Goal: Obtain resource: Obtain resource

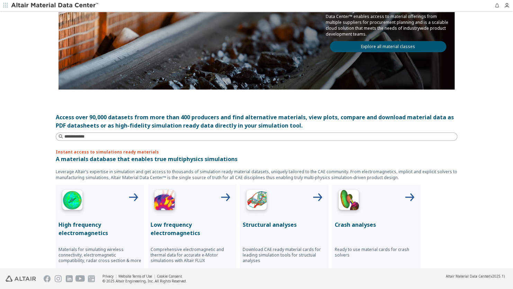
scroll to position [104, 0]
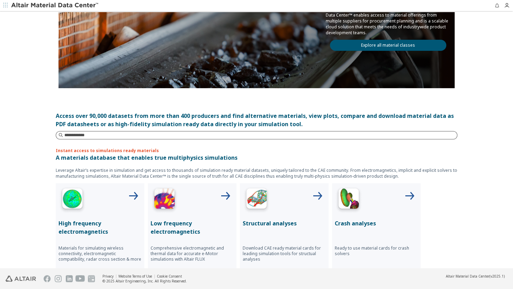
click at [95, 135] on input at bounding box center [260, 135] width 393 height 7
type input "*****"
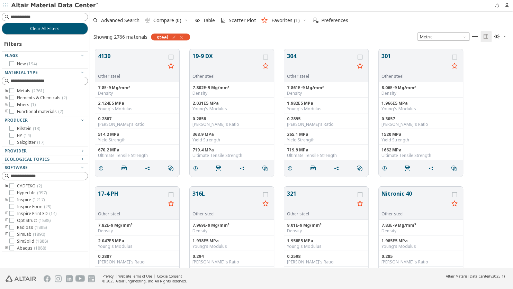
scroll to position [220, 418]
click at [318, 57] on button "304" at bounding box center [321, 63] width 68 height 22
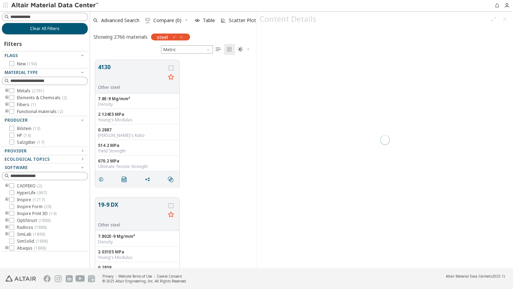
scroll to position [209, 161]
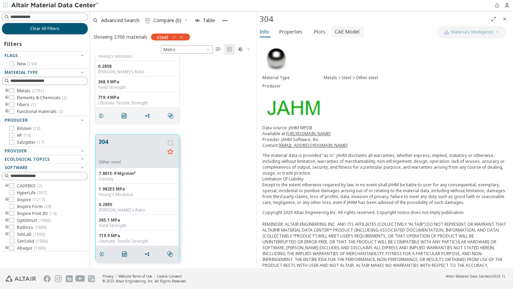
click at [347, 28] on span "CAE Model" at bounding box center [347, 31] width 25 height 11
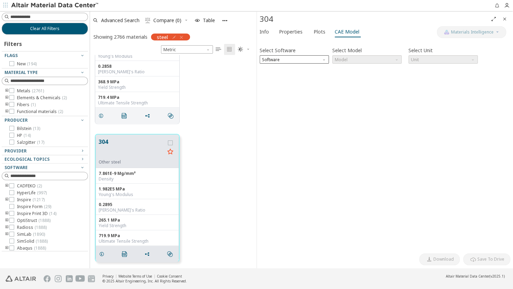
click at [316, 61] on span "Software" at bounding box center [294, 59] width 69 height 8
click at [283, 107] on span "Abaqus" at bounding box center [294, 109] width 64 height 5
click at [395, 60] on span "Model" at bounding box center [398, 58] width 6 height 6
click at [359, 82] on span "Plastic" at bounding box center [367, 84] width 64 height 5
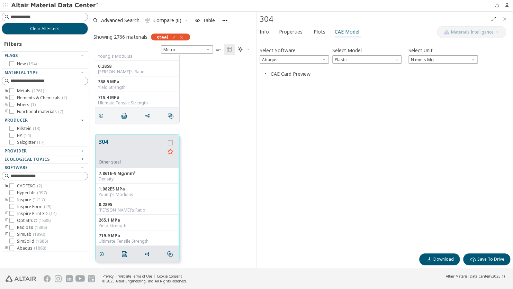
click at [265, 74] on icon "button" at bounding box center [265, 74] width 6 height 6
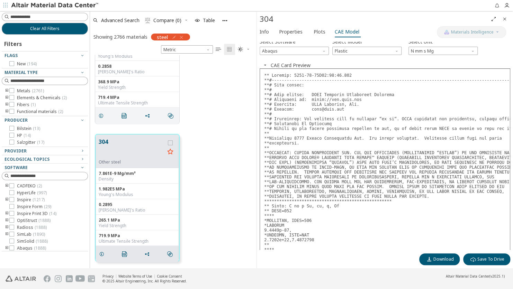
scroll to position [0, 0]
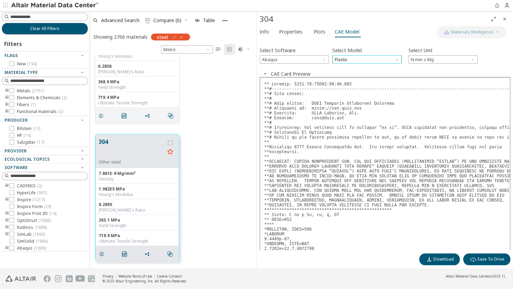
click at [362, 58] on span "Plastic" at bounding box center [366, 59] width 69 height 8
click at [354, 69] on span "Elastic" at bounding box center [367, 68] width 64 height 5
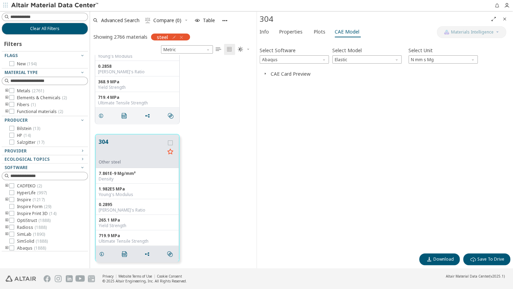
click at [266, 72] on icon "button" at bounding box center [265, 74] width 6 height 6
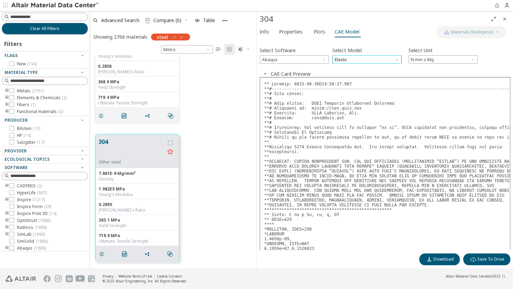
click at [364, 57] on span "Elastic" at bounding box center [366, 59] width 69 height 8
click at [348, 87] on span "Plastic" at bounding box center [367, 84] width 64 height 5
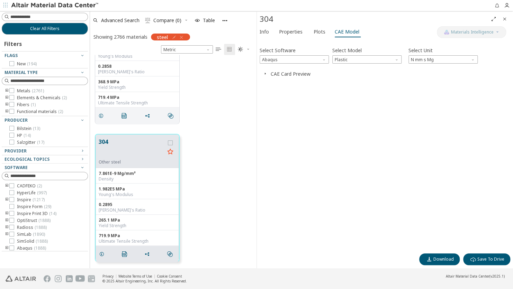
click at [273, 72] on button "CAE Card Preview" at bounding box center [291, 74] width 40 height 7
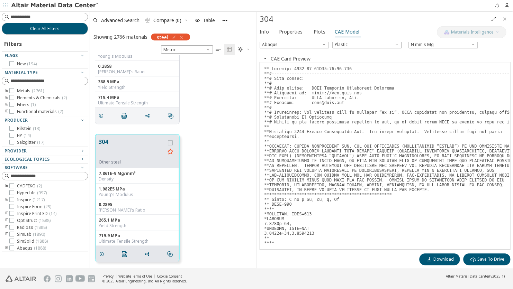
scroll to position [25, 0]
click at [279, 217] on pre at bounding box center [385, 156] width 251 height 188
drag, startPoint x: 279, startPoint y: 217, endPoint x: 368, endPoint y: 198, distance: 91.1
click at [368, 198] on pre at bounding box center [385, 156] width 251 height 188
click at [438, 259] on span "Download" at bounding box center [444, 260] width 20 height 6
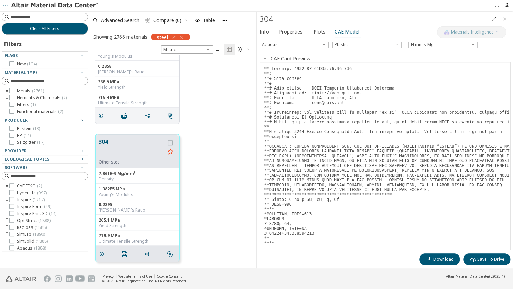
click at [289, 40] on div "Select Software Abaqus Select Model Plastic Select Unit N mm s Mg Invalid data.…" at bounding box center [385, 154] width 256 height 230
click at [314, 31] on span "Plots" at bounding box center [320, 31] width 12 height 11
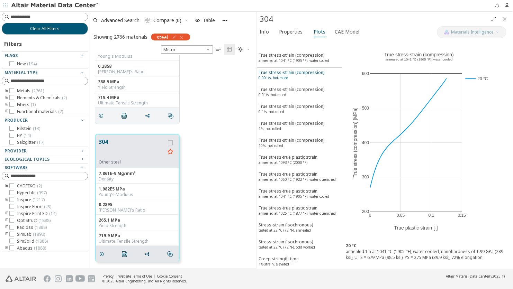
click at [289, 75] on div "True stress-strain (compression) 0.001/s, hot-rolled" at bounding box center [292, 76] width 66 height 13
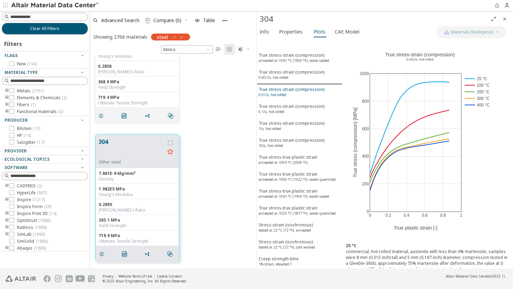
click at [286, 94] on div "True stress-strain (compression) 0.01/s, hot-rolled" at bounding box center [292, 93] width 66 height 13
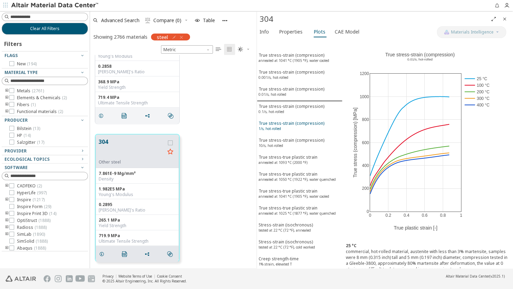
click at [285, 121] on div "True stress-strain (compression) 1/s, hot-rolled" at bounding box center [292, 127] width 66 height 13
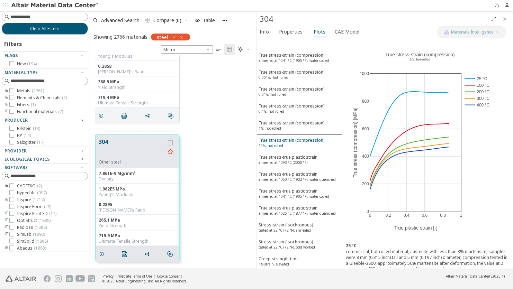
click at [285, 142] on div "True stress-strain (compression) 10/s, hot-rolled" at bounding box center [292, 143] width 66 height 13
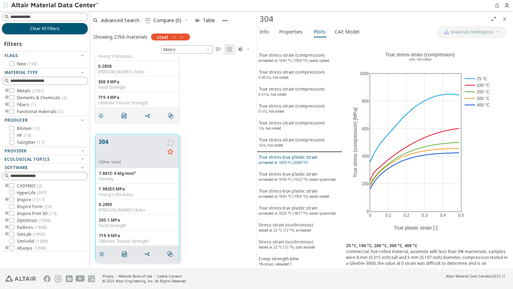
click at [285, 160] on sup "annealed at 1093 °C (2000 °F)" at bounding box center [283, 162] width 49 height 5
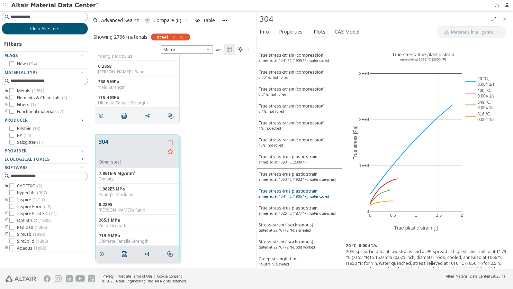
click at [289, 194] on sup "annealed at 1041 °C (1905 °F), water cooled" at bounding box center [294, 196] width 71 height 5
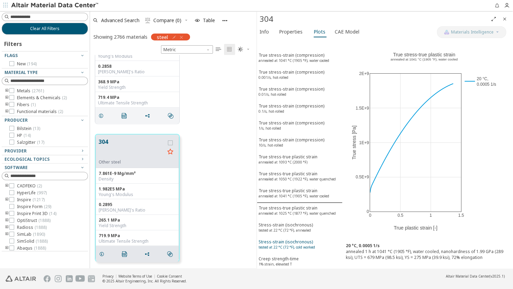
click at [296, 239] on div "Stress-strain (isochronous) tested at 22 °C (72 °F), cold worked" at bounding box center [287, 245] width 56 height 13
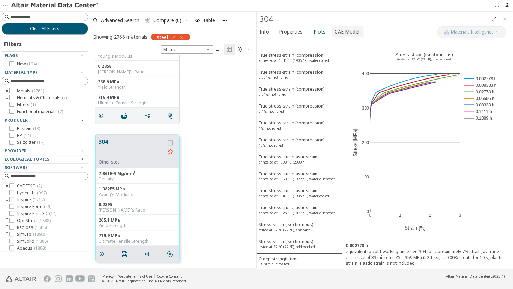
click at [349, 28] on span "CAE Model" at bounding box center [347, 31] width 25 height 11
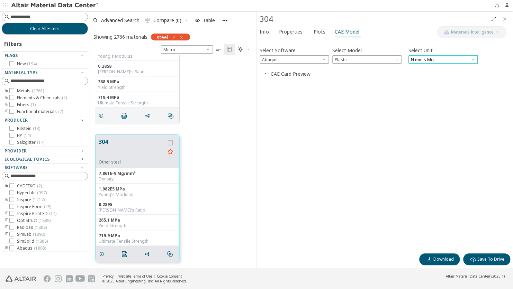
click at [421, 59] on span "N mm s Mg" at bounding box center [443, 59] width 69 height 8
click at [280, 76] on button "CAE Card Preview" at bounding box center [291, 74] width 40 height 7
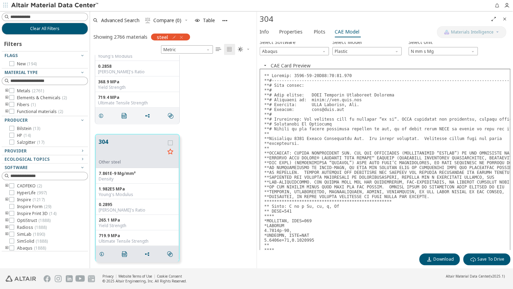
scroll to position [0, 0]
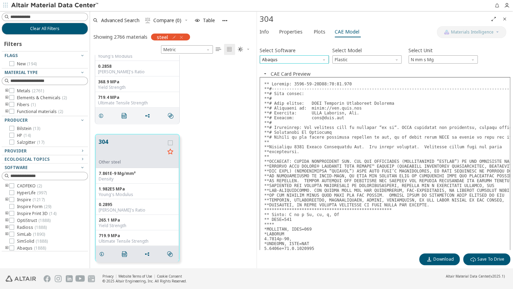
click at [296, 60] on span "Abaqus" at bounding box center [294, 59] width 69 height 8
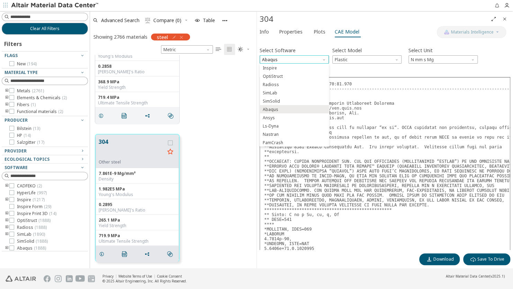
click at [296, 60] on span "Abaqus" at bounding box center [294, 59] width 69 height 8
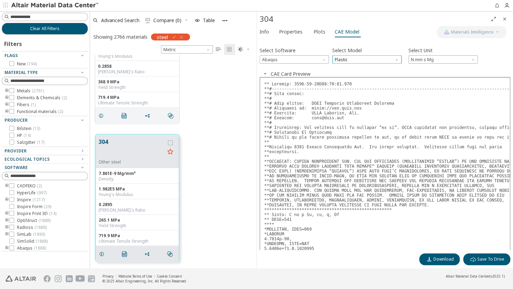
click at [343, 57] on span "Plastic" at bounding box center [366, 59] width 69 height 8
click at [341, 74] on span "Expansion" at bounding box center [346, 77] width 20 height 6
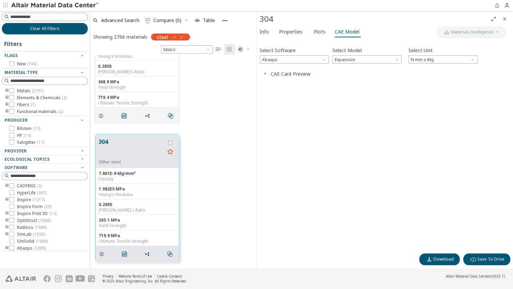
click at [283, 74] on button "CAE Card Preview" at bounding box center [291, 74] width 40 height 7
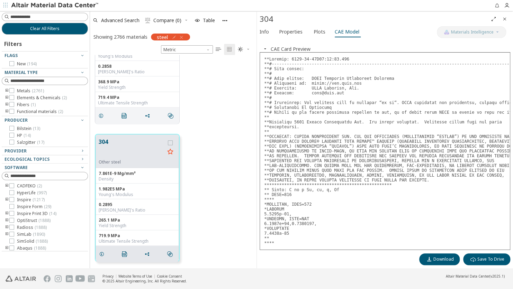
scroll to position [98, 0]
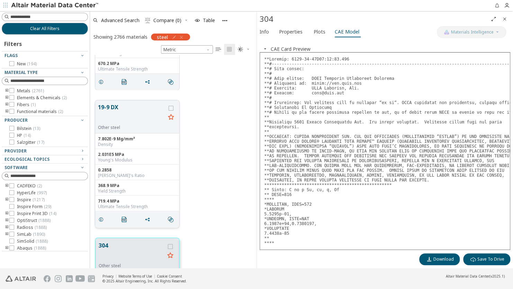
click at [131, 114] on button "19-9 DX" at bounding box center [132, 114] width 68 height 22
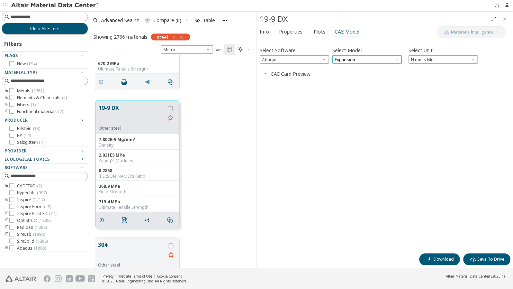
click at [350, 60] on span "Expansion" at bounding box center [366, 59] width 69 height 8
click at [348, 70] on span "Elastic" at bounding box center [367, 68] width 64 height 5
click at [287, 75] on button "CAE Card Preview" at bounding box center [291, 74] width 40 height 7
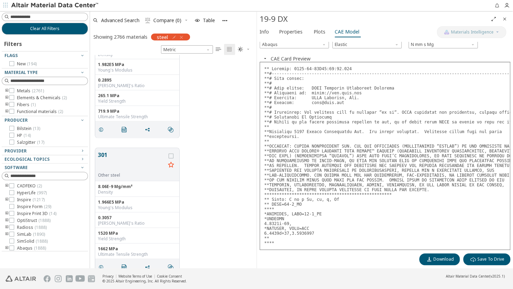
scroll to position [340, 0]
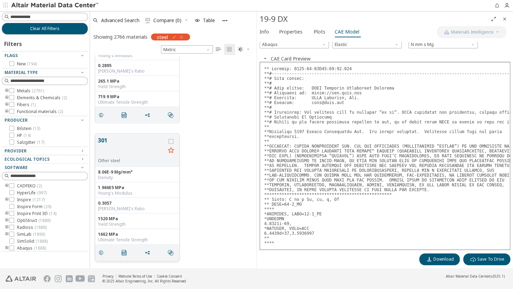
click at [125, 137] on button "301" at bounding box center [132, 147] width 68 height 22
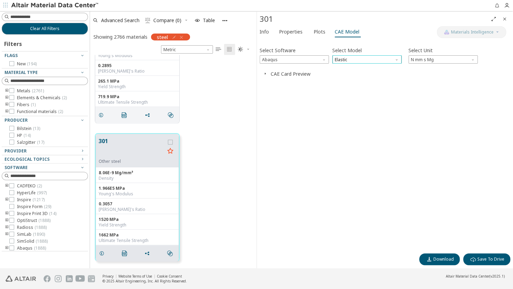
click at [338, 58] on span "Elastic" at bounding box center [366, 59] width 69 height 8
click at [340, 77] on span "Plastic" at bounding box center [342, 77] width 13 height 6
click at [267, 73] on icon "button" at bounding box center [265, 74] width 6 height 6
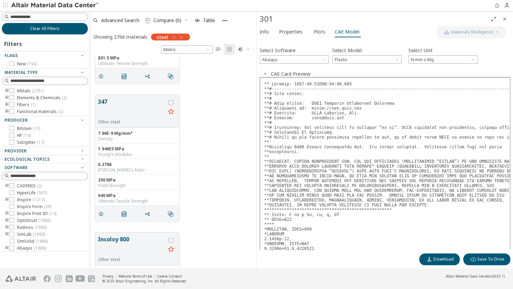
scroll to position [1448, 0]
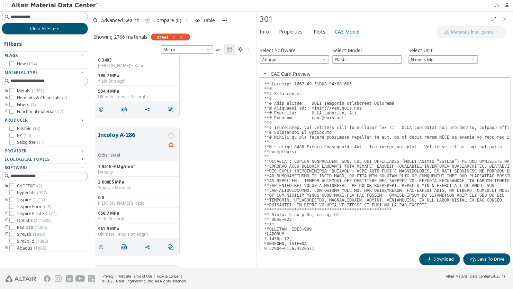
click at [182, 35] on icon "button" at bounding box center [182, 38] width 6 height 6
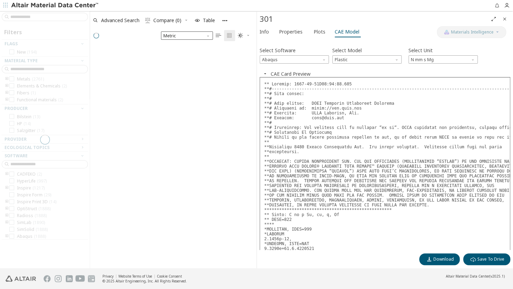
scroll to position [6, 6]
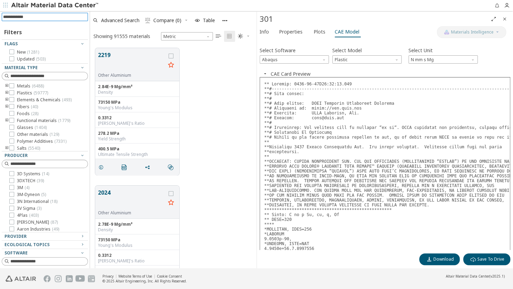
click at [36, 19] on input at bounding box center [45, 17] width 85 height 8
type input "****"
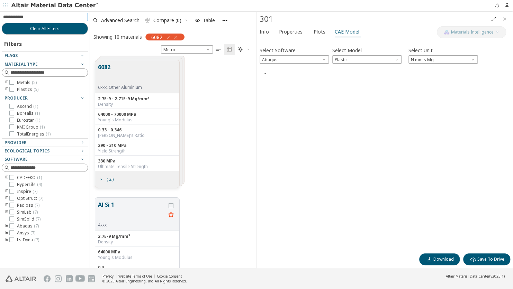
scroll to position [209, 161]
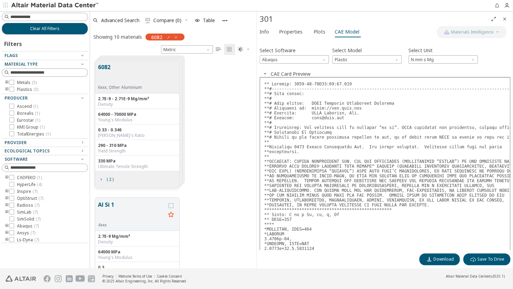
click at [124, 60] on div "6082 6xxx, Other Aluminium" at bounding box center [137, 76] width 84 height 33
click at [118, 66] on button "6082" at bounding box center [120, 74] width 44 height 22
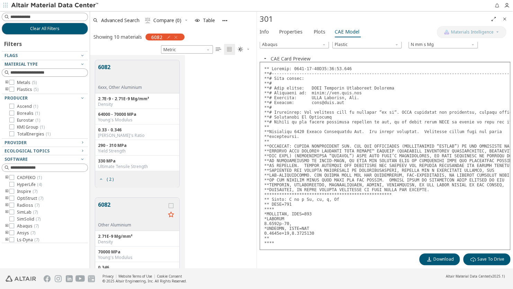
scroll to position [0, 0]
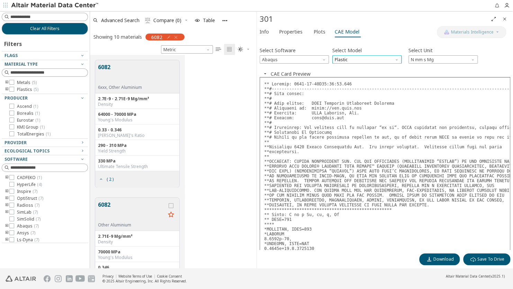
click at [383, 57] on span "Plastic" at bounding box center [366, 59] width 69 height 8
click at [343, 75] on span "Plastic" at bounding box center [342, 77] width 13 height 6
click at [308, 59] on span "Abaqus" at bounding box center [294, 59] width 69 height 8
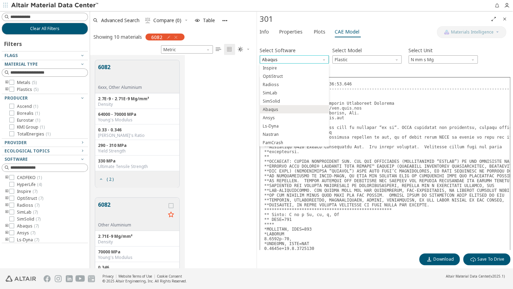
click at [308, 59] on span "Abaqus" at bounding box center [294, 59] width 69 height 8
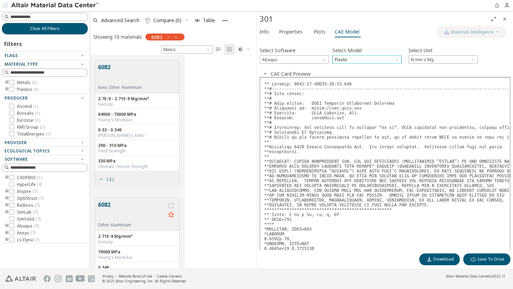
click at [355, 60] on span "Plastic" at bounding box center [366, 59] width 69 height 8
click at [347, 67] on span "Elastic" at bounding box center [342, 68] width 12 height 6
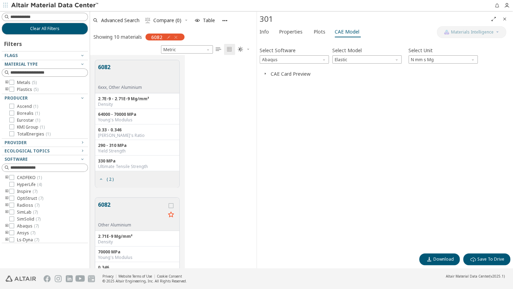
click at [276, 72] on button "CAE Card Preview" at bounding box center [291, 74] width 40 height 7
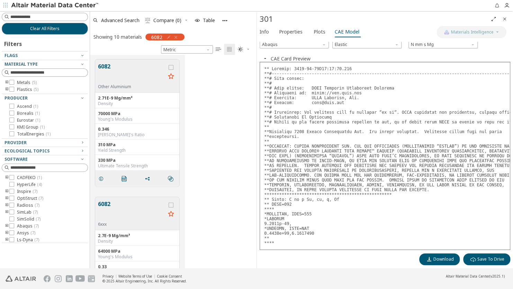
scroll to position [242, 0]
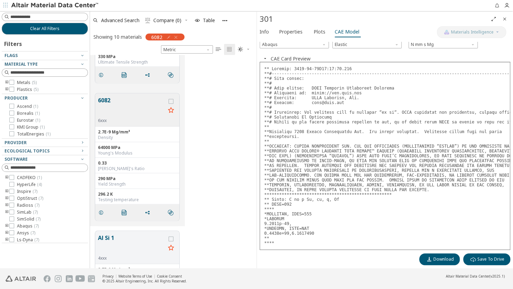
click at [128, 104] on button "6082" at bounding box center [132, 107] width 68 height 22
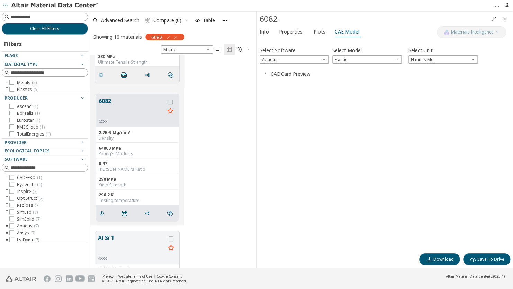
click at [296, 72] on button "CAE Card Preview" at bounding box center [291, 74] width 40 height 7
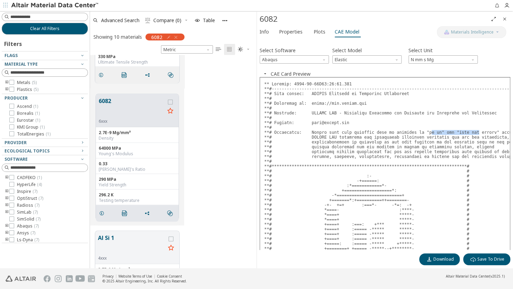
drag, startPoint x: 459, startPoint y: 132, endPoint x: 418, endPoint y: 135, distance: 41.3
click at [418, 135] on pre at bounding box center [385, 258] width 251 height 363
drag, startPoint x: 418, startPoint y: 135, endPoint x: 358, endPoint y: 141, distance: 59.8
click at [358, 141] on pre at bounding box center [385, 258] width 251 height 363
click at [360, 58] on span "Elastic" at bounding box center [366, 59] width 69 height 8
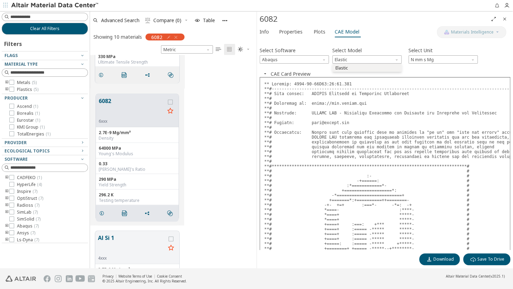
click at [346, 66] on span "Elastic" at bounding box center [342, 68] width 12 height 6
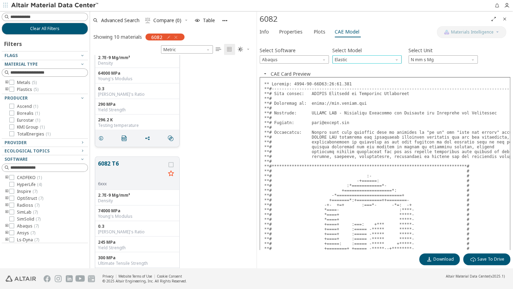
scroll to position [485, 0]
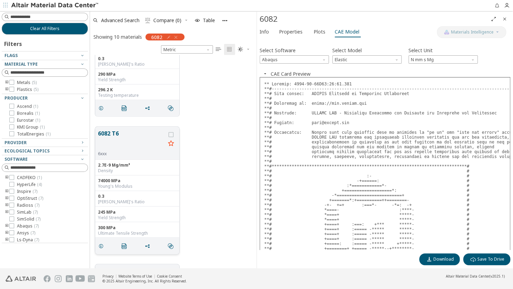
click at [132, 135] on button "6082 T6" at bounding box center [132, 141] width 68 height 22
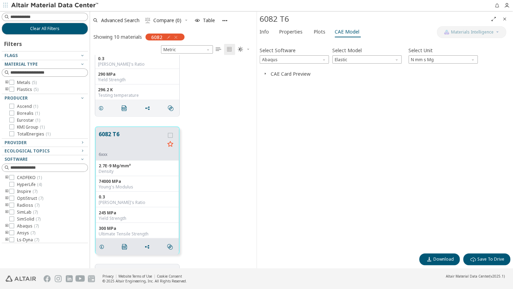
click at [302, 74] on button "CAE Card Preview" at bounding box center [291, 74] width 40 height 7
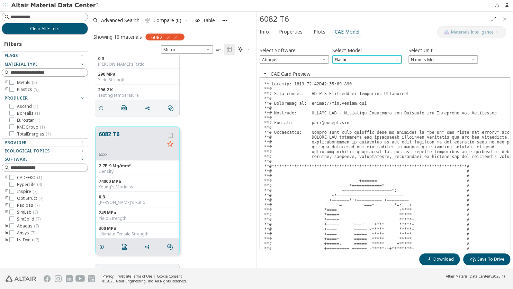
click at [348, 60] on span "Elastic" at bounding box center [366, 59] width 69 height 8
click at [347, 60] on span "Elastic" at bounding box center [366, 59] width 69 height 8
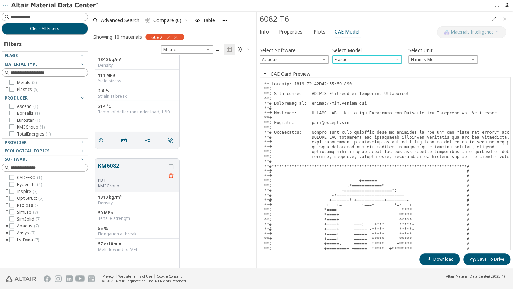
scroll to position [1143, 0]
click at [133, 166] on button "KM6082" at bounding box center [132, 169] width 68 height 16
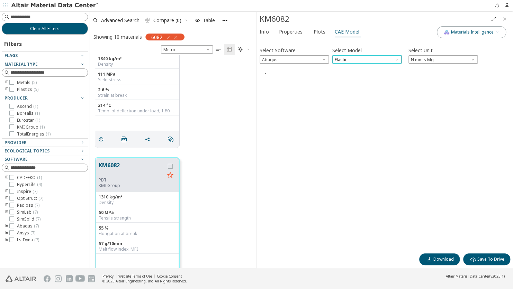
click at [374, 62] on span "Elastic" at bounding box center [366, 59] width 69 height 8
click at [354, 86] on span "Plastic" at bounding box center [367, 84] width 64 height 5
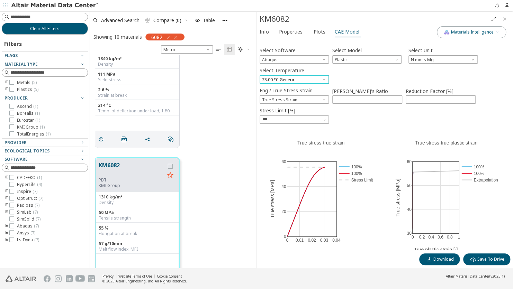
click at [309, 82] on span "23.00 °C Generic" at bounding box center [294, 79] width 69 height 8
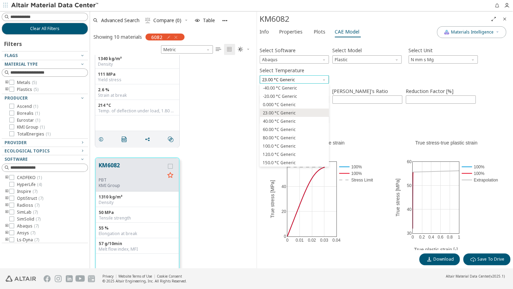
click at [309, 82] on span "23.00 °C Generic" at bounding box center [294, 79] width 69 height 8
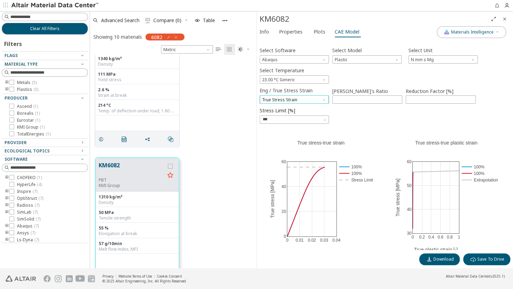
click at [310, 100] on span "True Stress Strain" at bounding box center [294, 100] width 69 height 8
click at [350, 100] on input "[PERSON_NAME]'s Ratio" at bounding box center [367, 100] width 69 height 8
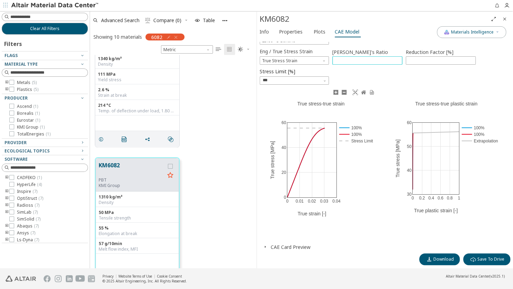
scroll to position [39, 0]
click at [268, 246] on span "button" at bounding box center [265, 247] width 8 height 7
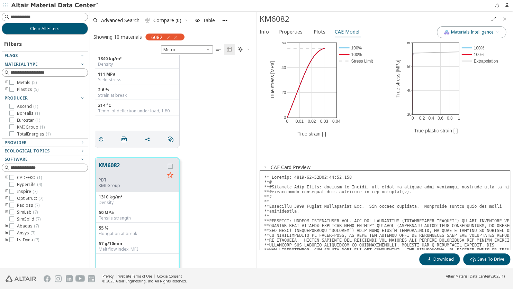
scroll to position [0, 0]
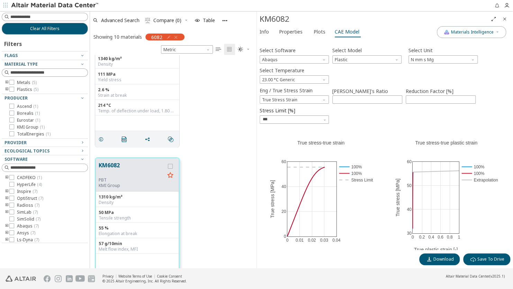
click at [360, 93] on label "[PERSON_NAME]'s Ratio" at bounding box center [367, 91] width 70 height 8
click at [360, 96] on input "[PERSON_NAME]'s Ratio" at bounding box center [367, 100] width 69 height 8
click at [397, 98] on input "*" at bounding box center [367, 100] width 69 height 8
type input "*"
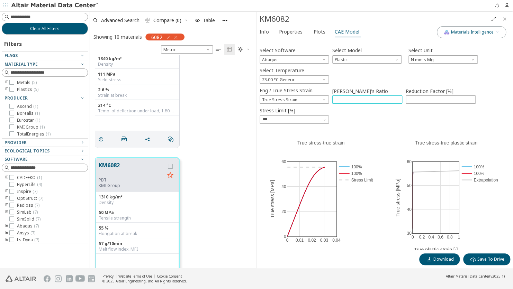
click at [397, 98] on input "*" at bounding box center [367, 100] width 69 height 8
click at [461, 30] on span "Materials Intelligence" at bounding box center [472, 32] width 43 height 6
click at [443, 65] on span "button" at bounding box center [445, 64] width 4 height 4
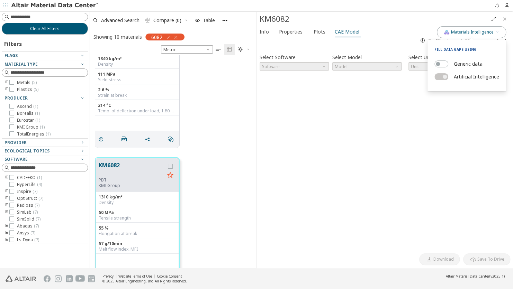
click at [380, 97] on div "Select Software Software Select Model Model Select Unit Unit Invalid data. Plea…" at bounding box center [385, 150] width 251 height 202
click at [313, 65] on span "Software" at bounding box center [294, 66] width 69 height 8
click at [314, 66] on span "Software" at bounding box center [294, 66] width 69 height 8
drag, startPoint x: 343, startPoint y: 64, endPoint x: 339, endPoint y: 65, distance: 4.3
click at [341, 65] on span "Model" at bounding box center [366, 66] width 69 height 8
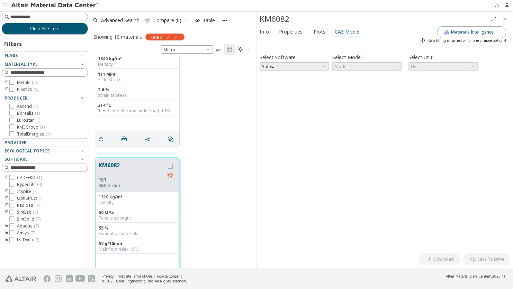
click at [321, 68] on span "Software" at bounding box center [294, 66] width 69 height 8
click at [349, 64] on span "Model" at bounding box center [366, 66] width 69 height 8
click at [456, 34] on span "Materials Intelligence" at bounding box center [472, 32] width 43 height 6
click at [432, 65] on div "Generic data Artificial Intelligence" at bounding box center [467, 71] width 79 height 39
click at [436, 63] on span "button" at bounding box center [438, 64] width 4 height 4
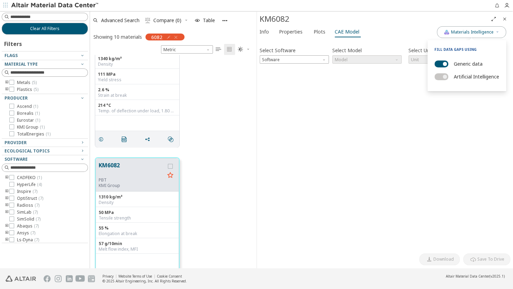
click at [356, 75] on div "Select Software Software Select Model Model Select Unit Unit Invalid data. Plea…" at bounding box center [385, 146] width 251 height 208
click at [316, 61] on span "Software" at bounding box center [294, 59] width 69 height 8
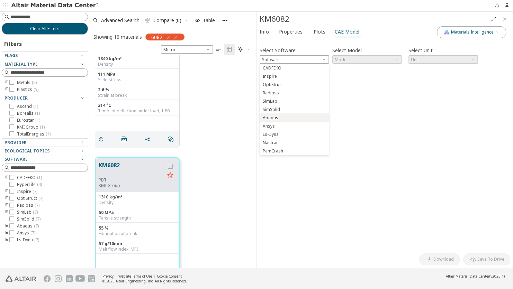
click at [284, 117] on span "Abaqus" at bounding box center [294, 118] width 64 height 5
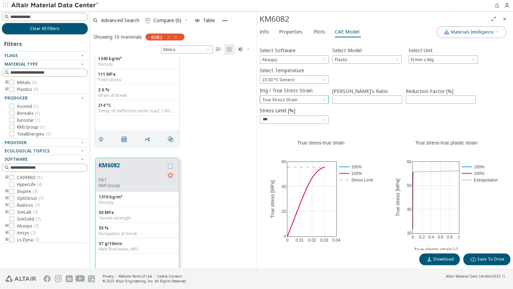
click at [325, 101] on span "Eng / True Stress Strain" at bounding box center [325, 99] width 6 height 6
click at [310, 110] on span "Engineer Stress Strain" at bounding box center [294, 108] width 64 height 5
click at [341, 110] on div "Eng / True Stress Strain Engineer Stress Strain Poisson's Ratio Reduction Facto…" at bounding box center [385, 106] width 251 height 40
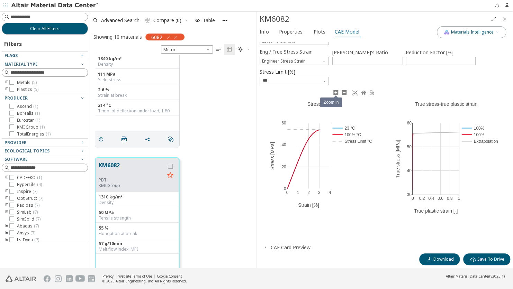
scroll to position [39, 0]
click at [287, 248] on button "CAE Card Preview" at bounding box center [291, 247] width 40 height 7
click at [269, 247] on span "button" at bounding box center [265, 247] width 8 height 7
click at [265, 247] on icon "button" at bounding box center [265, 247] width 6 height 6
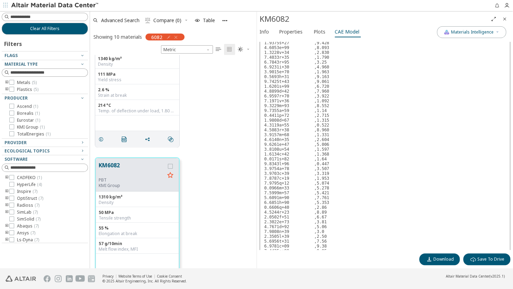
scroll to position [490, 0]
drag, startPoint x: 266, startPoint y: 60, endPoint x: 323, endPoint y: 59, distance: 57.5
click at [323, 59] on pre at bounding box center [385, 139] width 251 height 678
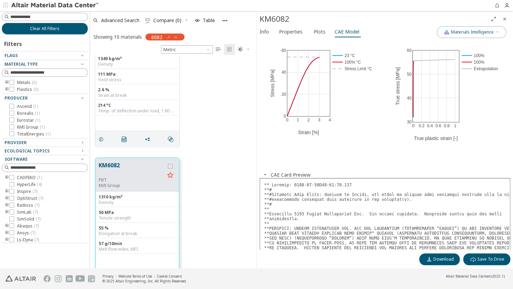
scroll to position [0, 0]
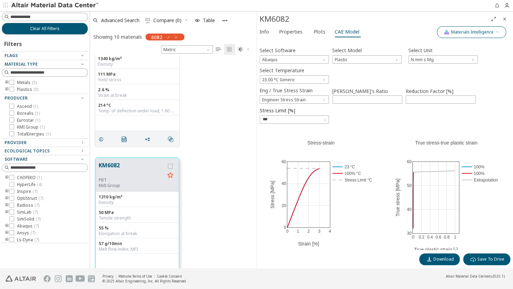
click at [459, 32] on span "Materials Intelligence" at bounding box center [472, 32] width 43 height 6
click at [411, 28] on div "Info Properties Plots CAE Model" at bounding box center [347, 32] width 180 height 13
click at [458, 25] on div "KM6082" at bounding box center [385, 19] width 256 height 15
click at [456, 29] on span "Materials Intelligence" at bounding box center [472, 32] width 43 height 6
click at [446, 50] on p "Fill data gaps using" at bounding box center [467, 48] width 79 height 8
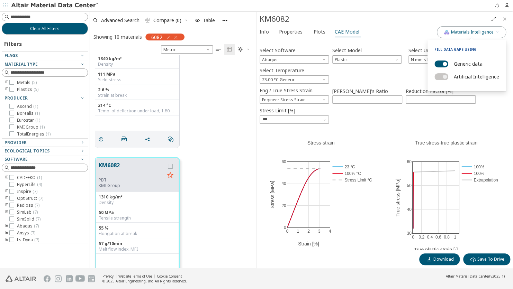
click at [392, 33] on div "Info Properties Plots CAE Model" at bounding box center [347, 32] width 180 height 13
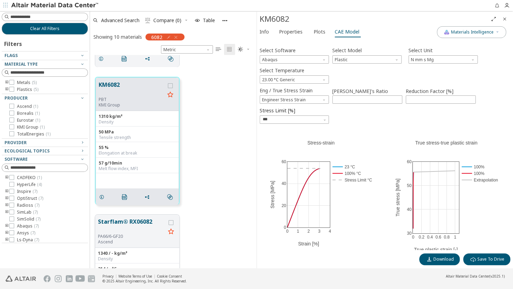
scroll to position [1302, 0]
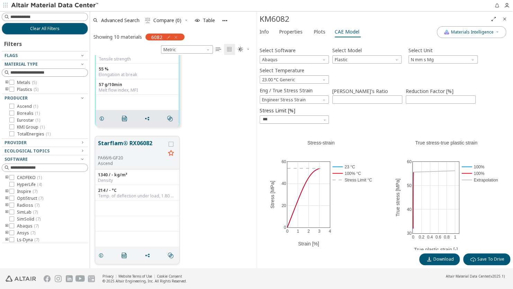
click at [140, 143] on button "Starflam® RX06082" at bounding box center [132, 147] width 68 height 16
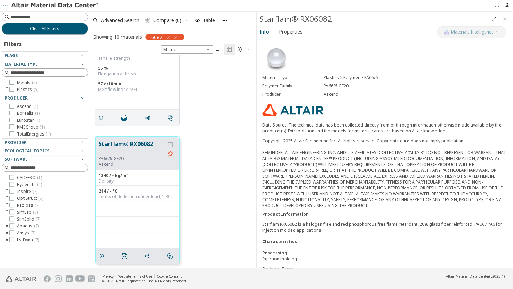
scroll to position [1301, 0]
click at [177, 37] on icon "button" at bounding box center [176, 38] width 6 height 6
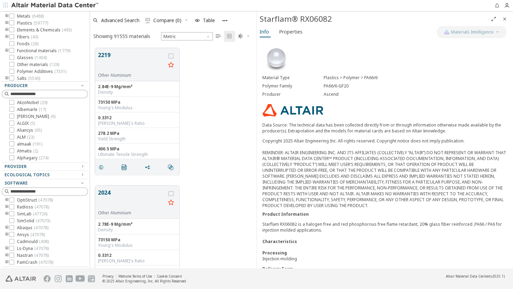
scroll to position [62, 0]
click at [27, 228] on span "Abaqus ( 47078 )" at bounding box center [33, 228] width 32 height 6
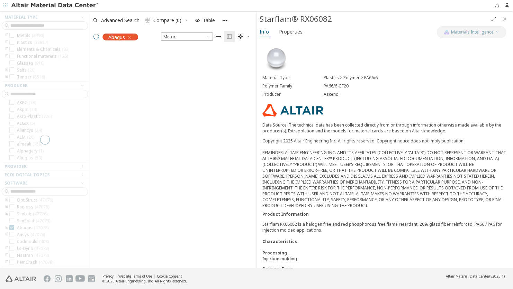
scroll to position [209, 161]
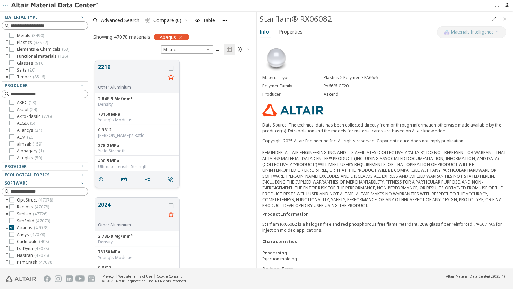
click at [140, 74] on button "2219" at bounding box center [132, 74] width 68 height 22
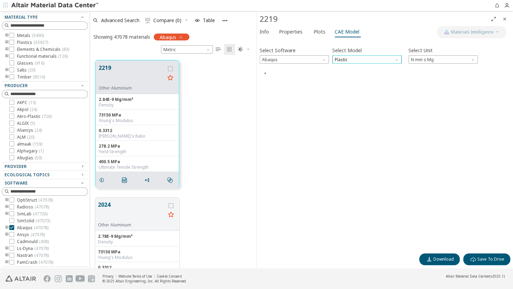
click at [349, 62] on span "Plastic" at bounding box center [366, 59] width 69 height 8
click at [341, 82] on span "Plastic" at bounding box center [342, 85] width 13 height 6
click at [303, 57] on span "Abaqus" at bounding box center [294, 59] width 69 height 8
click at [275, 110] on span "Abaqus" at bounding box center [271, 110] width 16 height 6
click at [284, 73] on button "CAE Card Preview" at bounding box center [291, 74] width 40 height 7
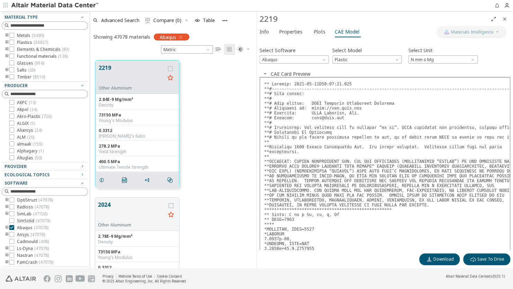
scroll to position [25, 0]
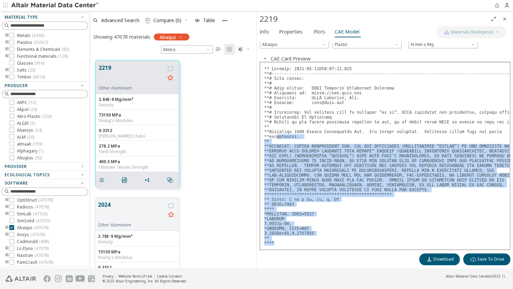
drag, startPoint x: 282, startPoint y: 219, endPoint x: 276, endPoint y: 131, distance: 88.8
click at [276, 131] on pre at bounding box center [385, 156] width 251 height 188
drag, startPoint x: 276, startPoint y: 131, endPoint x: 303, endPoint y: 177, distance: 53.2
click at [303, 177] on pre at bounding box center [385, 156] width 251 height 188
click at [288, 32] on span "Properties" at bounding box center [291, 31] width 24 height 11
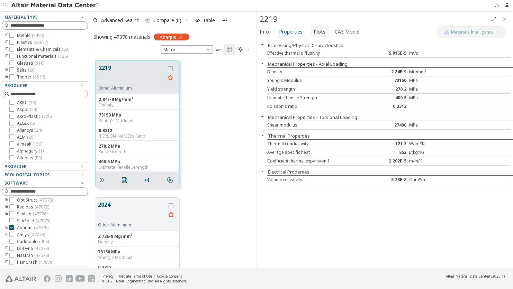
click at [320, 29] on span "Plots" at bounding box center [320, 31] width 12 height 11
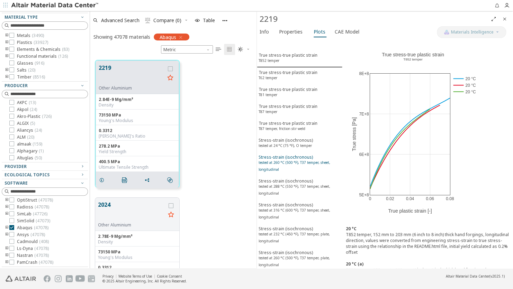
click at [291, 160] on sup "tested at 260 °C (500 °F), T37 temper, sheet, longitudinal" at bounding box center [295, 166] width 72 height 12
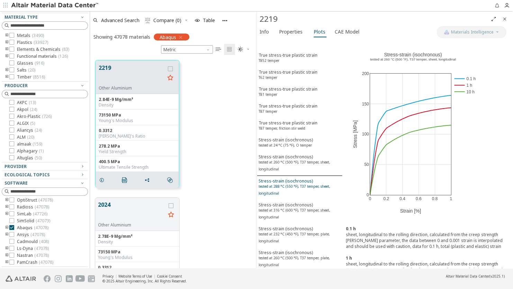
click at [291, 178] on div "Stress-strain (isochronous) tested at 288 °C (550 °F), T37 temper, sheet, longi…" at bounding box center [300, 188] width 82 height 20
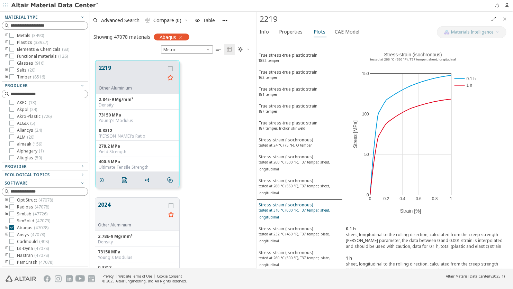
click at [289, 202] on div "Stress-strain (isochronous) tested at 316 °C (600 °F), T37 temper, sheet, longi…" at bounding box center [300, 212] width 82 height 20
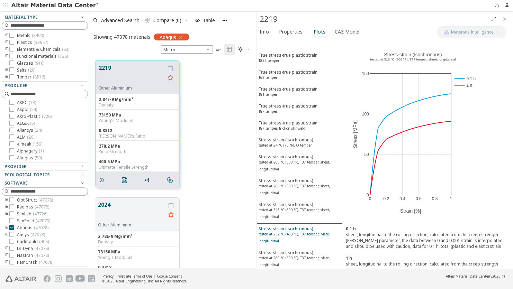
click at [286, 226] on div "Stress-strain (isochronous) tested at 232 °C (450 °F), T37 temper, plate, longi…" at bounding box center [300, 236] width 82 height 20
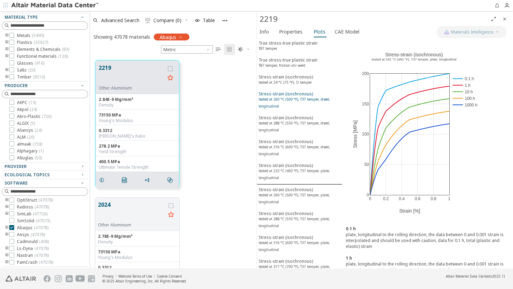
scroll to position [173, 0]
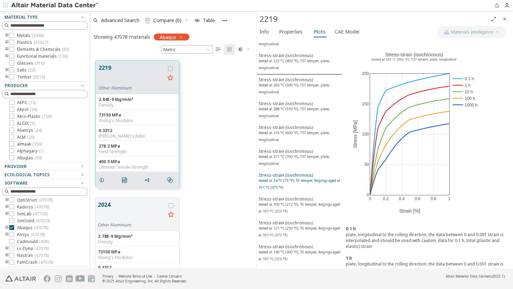
click at [282, 178] on sup "tested at 24 °C (75 °F), T6 temper, forgings aged at 191 °C (375 °F)" at bounding box center [300, 184] width 82 height 12
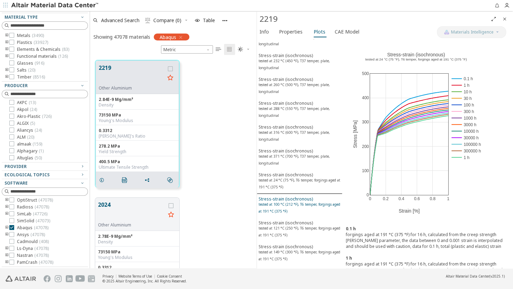
click at [285, 202] on sup "tested at 100 °C (212 °F), T6 temper, forgings aged at 191 °C (375 °F)" at bounding box center [300, 208] width 82 height 12
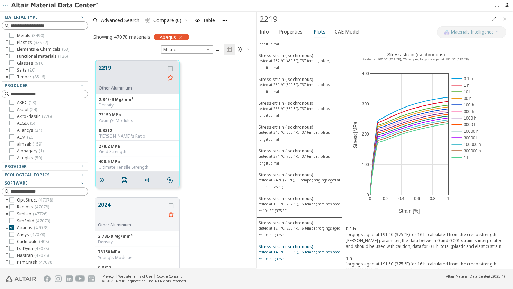
click at [285, 244] on div "Stress-strain (isochronous) tested at 149 °C (300 °F), T6 temper, forgings aged…" at bounding box center [300, 254] width 82 height 20
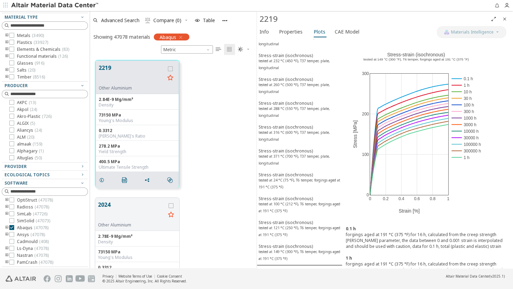
click at [286, 266] on button "Stress-strain (isochronous) tested at 177 °C (350 °F), T6 temper, forgings aged…" at bounding box center [300, 278] width 86 height 24
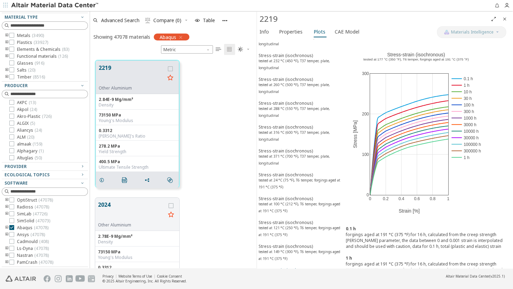
click at [288, 274] on sup "tested at 177 °C (350 °F), T6 temper, forgings aged at 191 °C (375 °F)" at bounding box center [300, 280] width 82 height 12
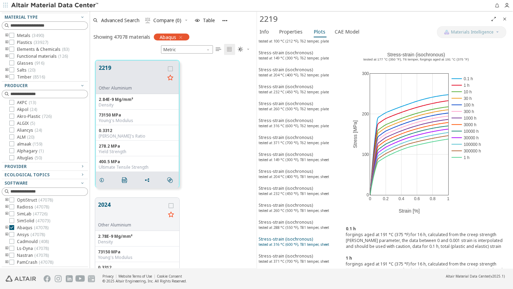
click at [296, 237] on div "Stress-strain (isochronous) tested at 316 °C (600 °F), T81 temper, sheet" at bounding box center [294, 243] width 71 height 13
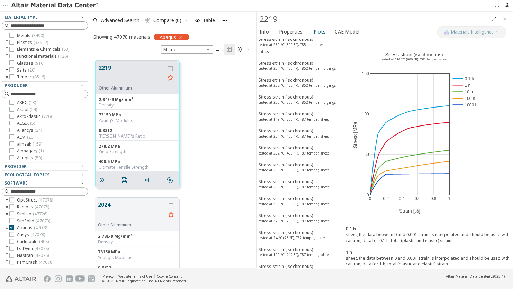
scroll to position [1523, 0]
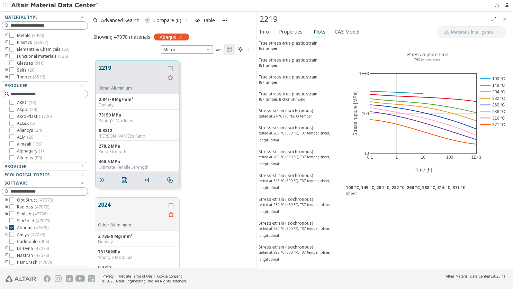
scroll to position [0, 0]
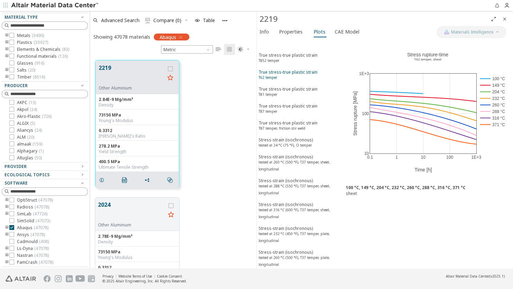
click at [283, 73] on div "True stress-true plastic strain T62 temper" at bounding box center [288, 75] width 59 height 13
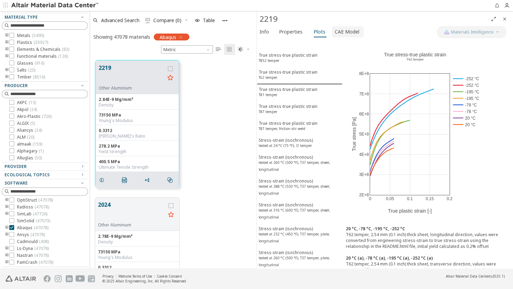
click at [342, 31] on span "CAE Model" at bounding box center [347, 31] width 25 height 11
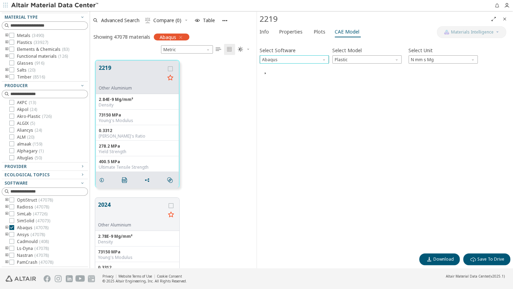
click at [322, 58] on span "Software" at bounding box center [325, 58] width 6 height 6
click at [288, 111] on span "Abaqus" at bounding box center [294, 109] width 64 height 5
click at [351, 61] on span "Plastic" at bounding box center [366, 59] width 69 height 8
click at [342, 73] on button "Expansion" at bounding box center [366, 76] width 69 height 8
click at [354, 60] on span "Expansion" at bounding box center [366, 59] width 69 height 8
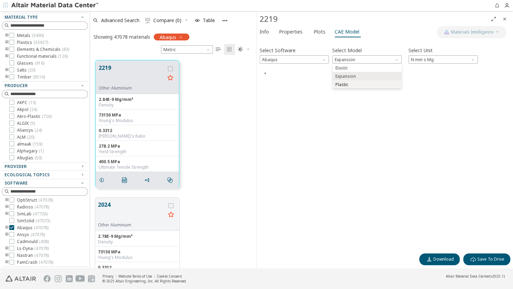
click at [342, 83] on span "Plastic" at bounding box center [342, 85] width 13 height 6
click at [317, 60] on span "Abaqus" at bounding box center [294, 59] width 69 height 8
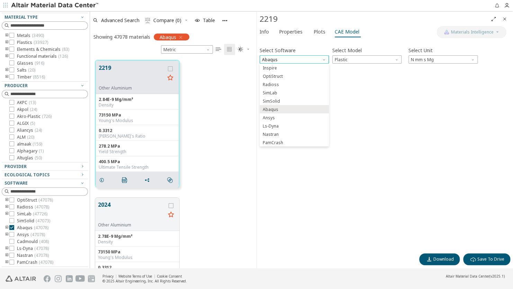
click at [309, 59] on span "Abaqus" at bounding box center [294, 59] width 69 height 8
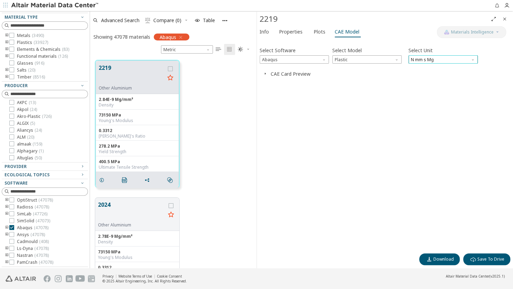
click at [432, 57] on span "N mm s Mg" at bounding box center [443, 59] width 69 height 8
click at [424, 66] on span "kN mm ms kg" at bounding box center [425, 68] width 27 height 6
click at [264, 73] on icon "button" at bounding box center [265, 74] width 6 height 6
click at [263, 75] on icon "button" at bounding box center [265, 74] width 6 height 6
click at [431, 61] on span "kN mm ms kg" at bounding box center [443, 59] width 69 height 8
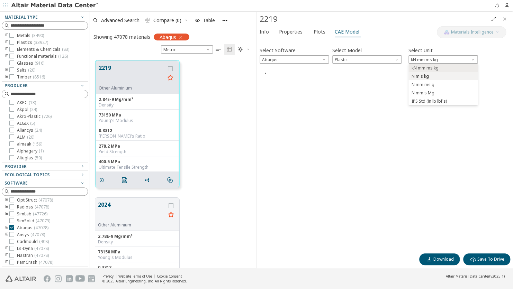
click at [424, 74] on span "N m s kg" at bounding box center [420, 77] width 17 height 6
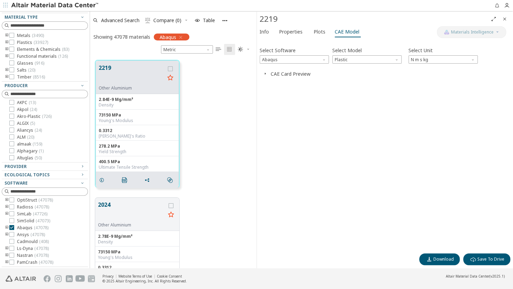
click at [264, 75] on icon "button" at bounding box center [265, 74] width 6 height 6
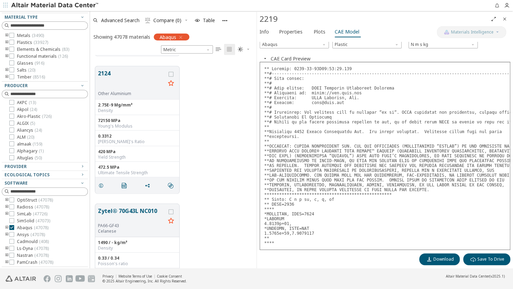
scroll to position [1039, 0]
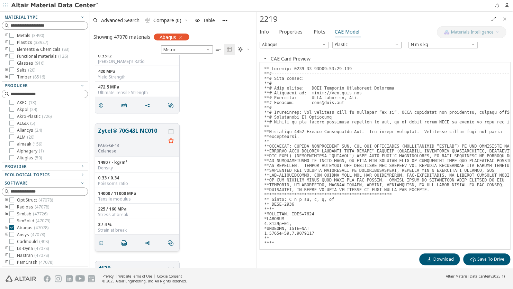
click at [134, 131] on button "Zytel® 70G43L NC010" at bounding box center [132, 135] width 68 height 16
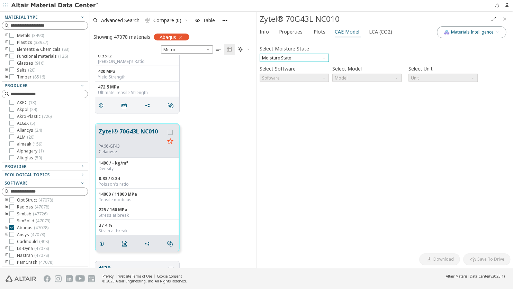
click at [294, 55] on span "Moisture State" at bounding box center [294, 58] width 69 height 8
click at [280, 74] on span "Conditioned" at bounding box center [275, 75] width 25 height 6
click at [274, 79] on span "Software" at bounding box center [294, 78] width 69 height 8
click at [290, 55] on span "Conditioned" at bounding box center [294, 58] width 69 height 8
click at [275, 68] on span "Dry" at bounding box center [294, 66] width 64 height 5
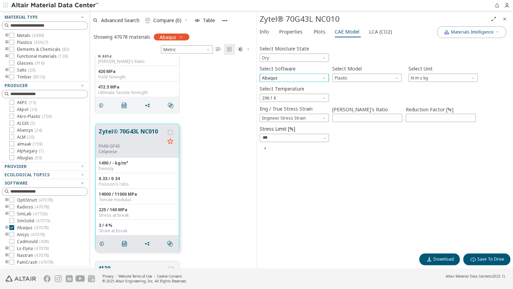
click at [276, 79] on span "Abaqus" at bounding box center [294, 78] width 69 height 8
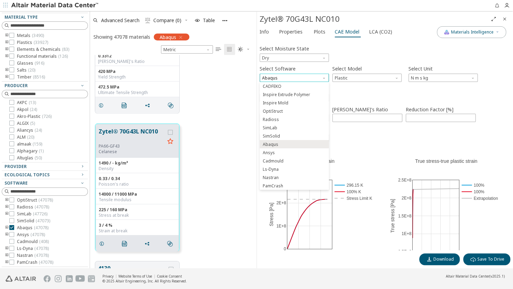
click at [276, 79] on span "Abaqus" at bounding box center [294, 78] width 69 height 8
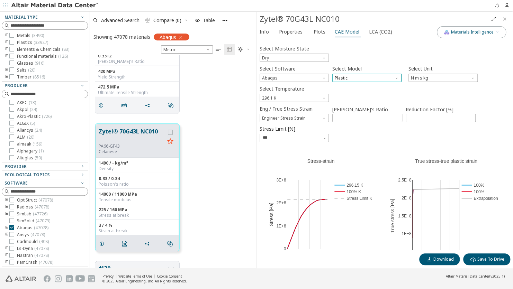
click at [355, 75] on span "Plastic" at bounding box center [366, 78] width 69 height 8
click at [355, 76] on span "Plastic" at bounding box center [366, 78] width 69 height 8
click at [288, 96] on span "296.1 K" at bounding box center [294, 98] width 69 height 8
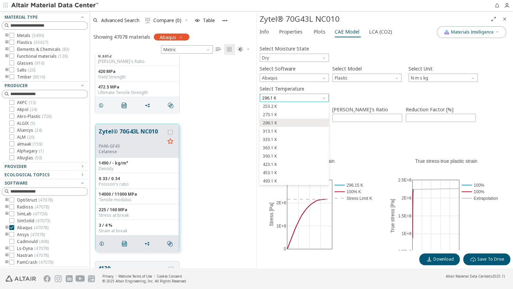
click at [288, 96] on span "296.1 K" at bounding box center [294, 98] width 69 height 8
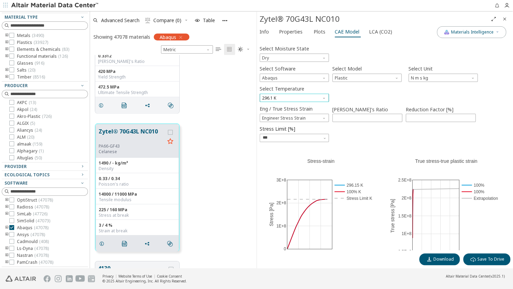
click at [288, 96] on span "296.1 K" at bounding box center [294, 98] width 69 height 8
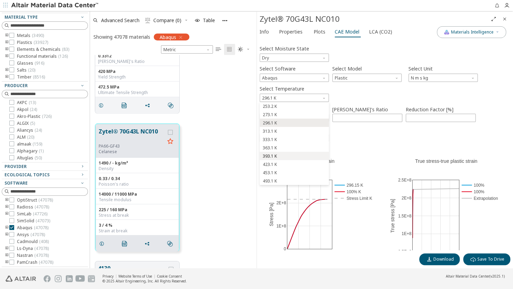
click at [281, 154] on button "393.1 K" at bounding box center [294, 156] width 69 height 8
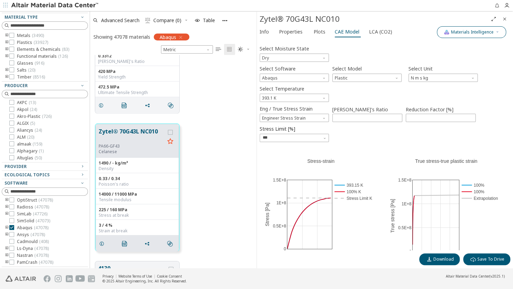
click at [480, 33] on span "Materials Intelligence" at bounding box center [472, 32] width 43 height 6
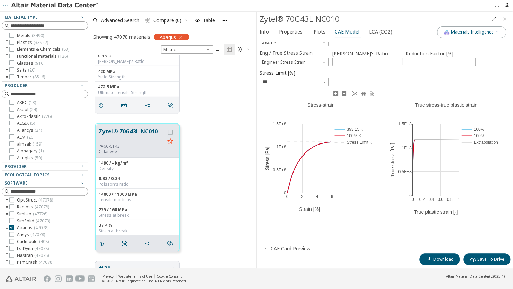
scroll to position [58, 0]
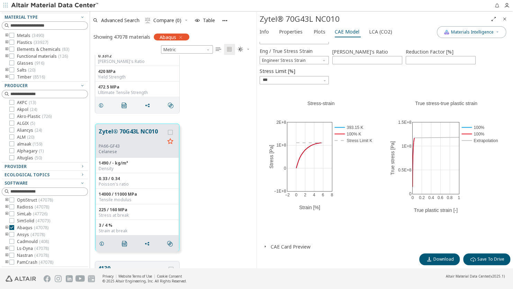
click at [264, 246] on icon "button" at bounding box center [265, 247] width 6 height 6
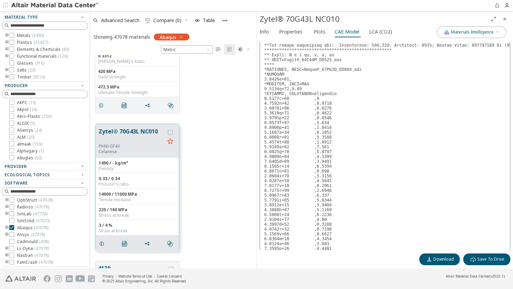
scroll to position [404, 0]
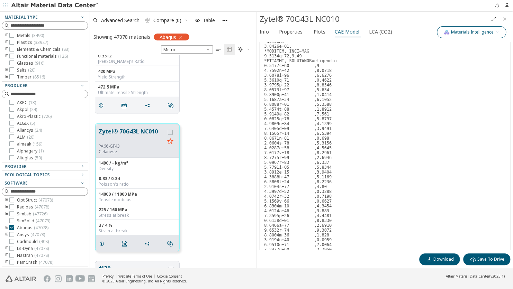
click at [476, 29] on span "Materials Intelligence" at bounding box center [472, 32] width 43 height 6
click at [445, 76] on span "button" at bounding box center [445, 77] width 4 height 4
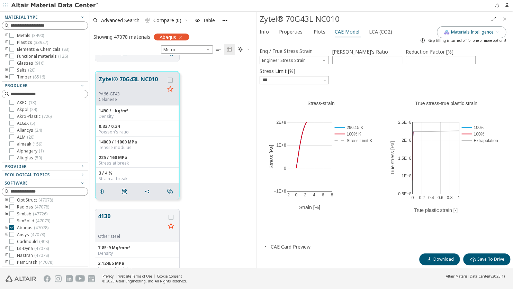
scroll to position [1143, 0]
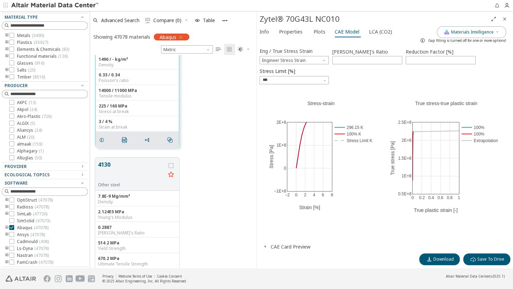
click at [265, 247] on icon "button" at bounding box center [265, 247] width 6 height 6
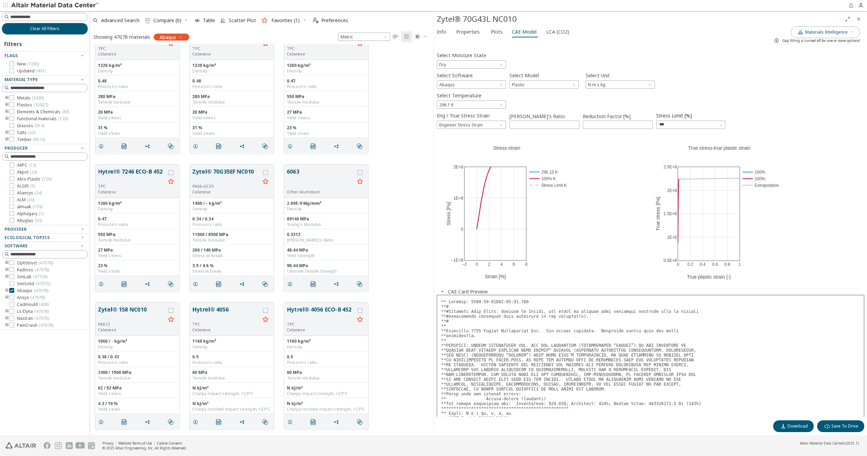
scroll to position [0, 0]
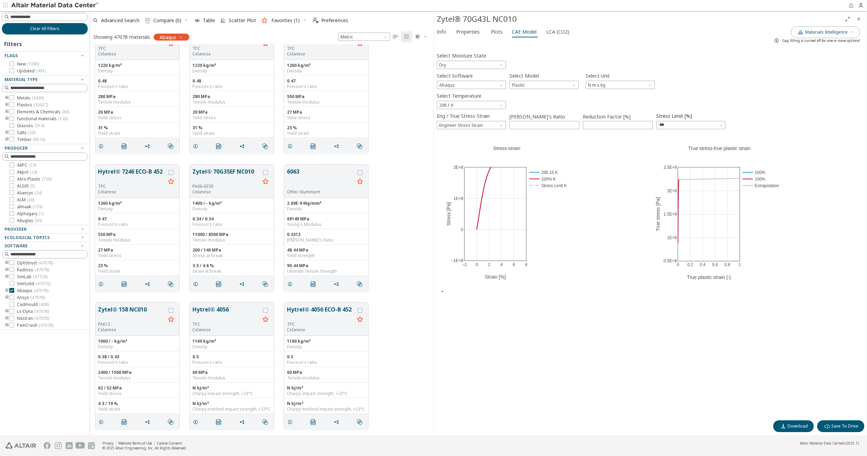
drag, startPoint x: 474, startPoint y: 350, endPoint x: 509, endPoint y: 388, distance: 51.5
click at [509, 289] on div "Select Moisture State Dry Select Software Abaqus Select Model Plastic Select Un…" at bounding box center [651, 233] width 428 height 368
click at [488, 289] on div "Select Moisture State Dry Select Software Abaqus Select Model Plastic Select Un…" at bounding box center [651, 233] width 428 height 368
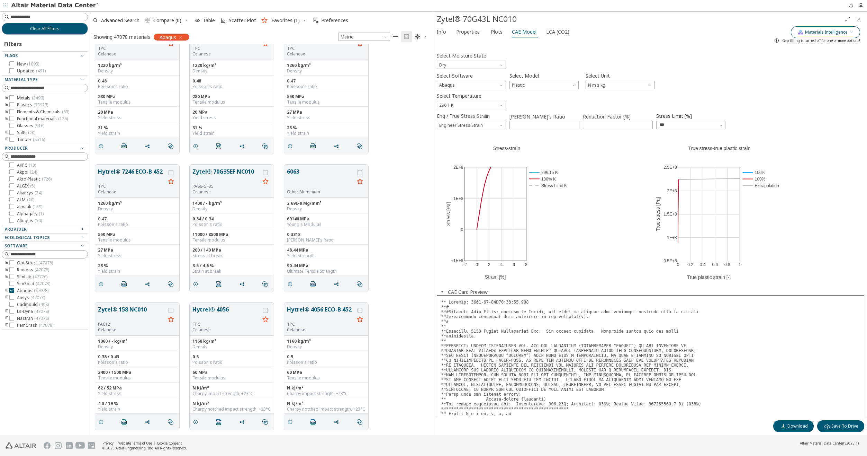
click at [513, 33] on span "Materials Intelligence" at bounding box center [826, 32] width 43 height 6
drag, startPoint x: 592, startPoint y: 367, endPoint x: 589, endPoint y: 360, distance: 7.6
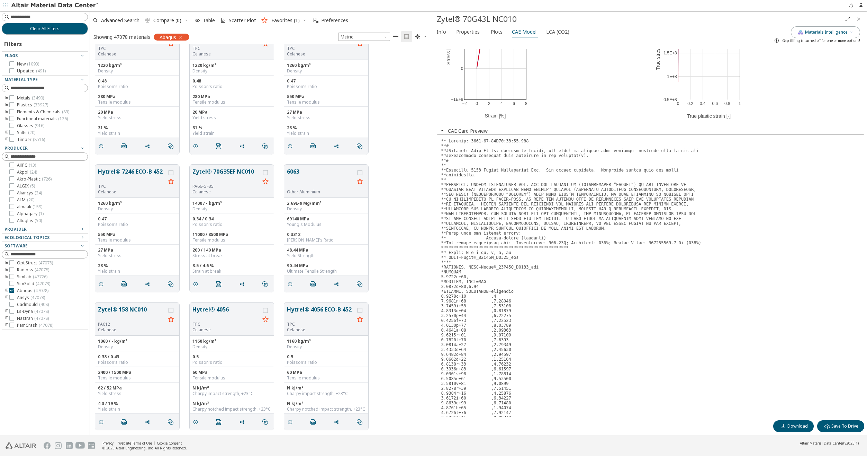
scroll to position [173, 0]
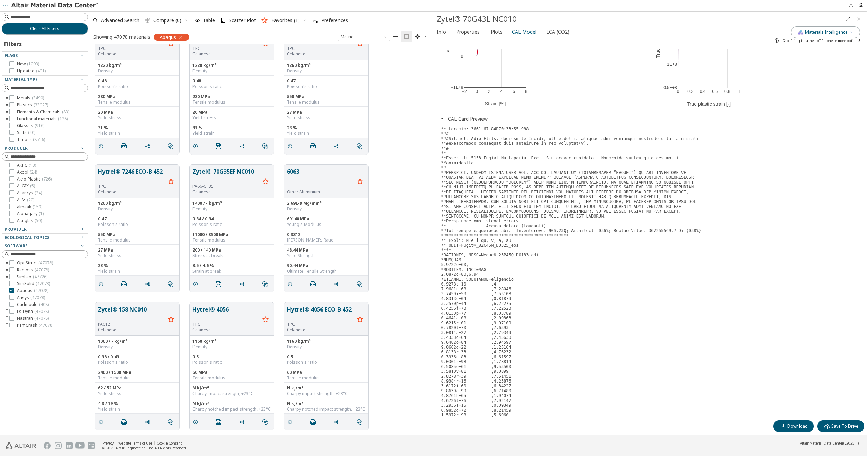
click at [0, 0] on div "−2 0 2 4 6 8 −1E+8 0 1E+8 2E+8 296.15 K 100% K Stress Limit K Stress-strain Str…" at bounding box center [0, 0] width 0 height 0
click at [513, 32] on span "Materials Intelligence" at bounding box center [826, 32] width 43 height 6
click at [513, 77] on button "Artificial Intelligence" at bounding box center [796, 76] width 14 height 7
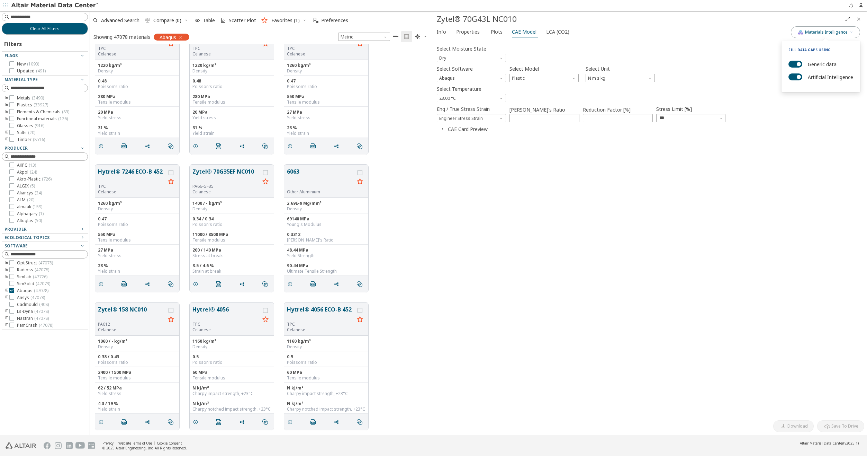
scroll to position [0, 0]
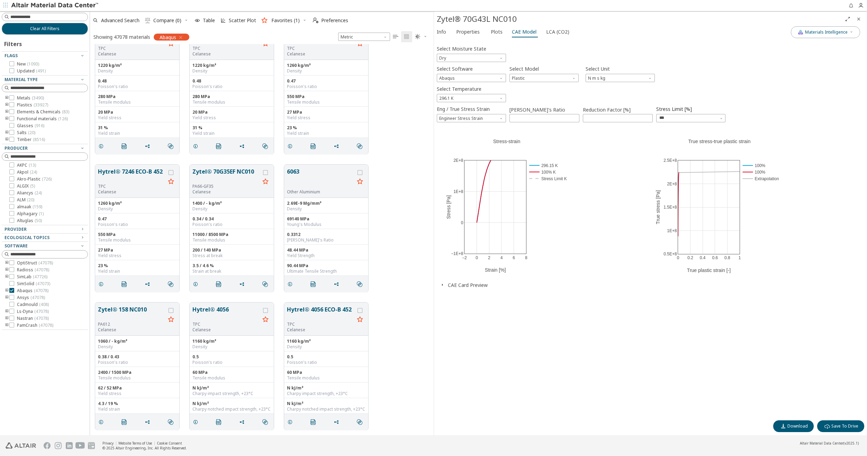
click at [440, 286] on icon "button" at bounding box center [443, 285] width 6 height 6
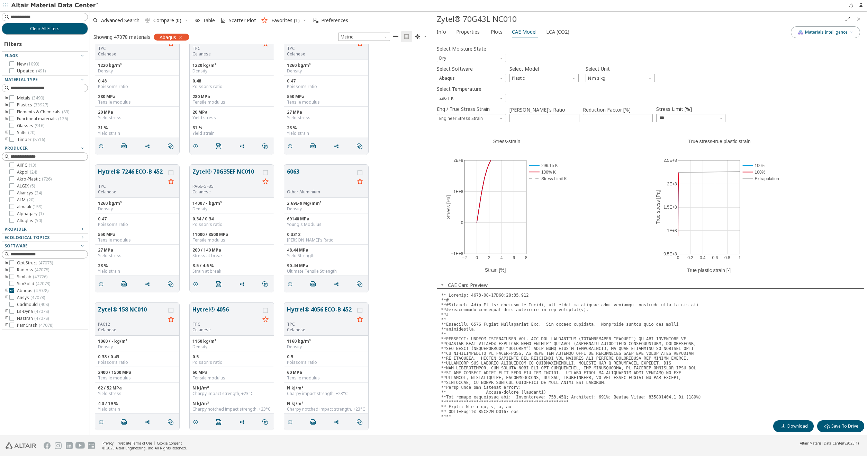
scroll to position [173, 0]
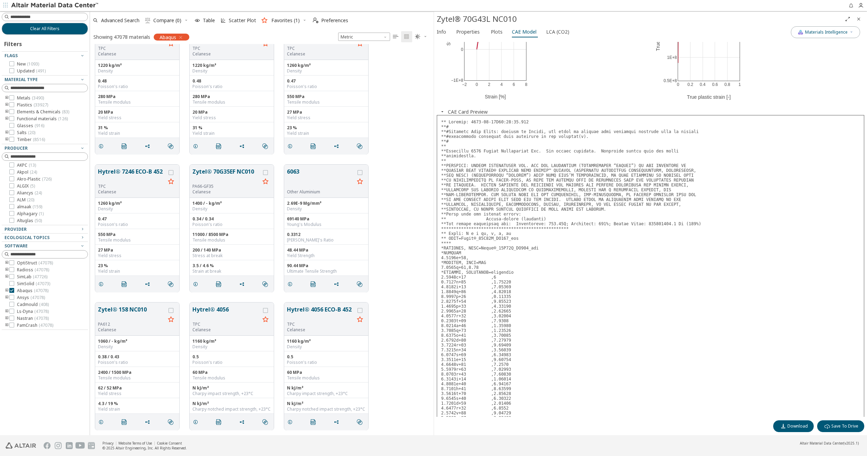
click at [417, 202] on div "Hytrel® 7246 ECO-B 452 TPC Celanese 1260 kg/m³ Density 0.47 Poisson's ratio 550…" at bounding box center [262, 228] width 344 height 138
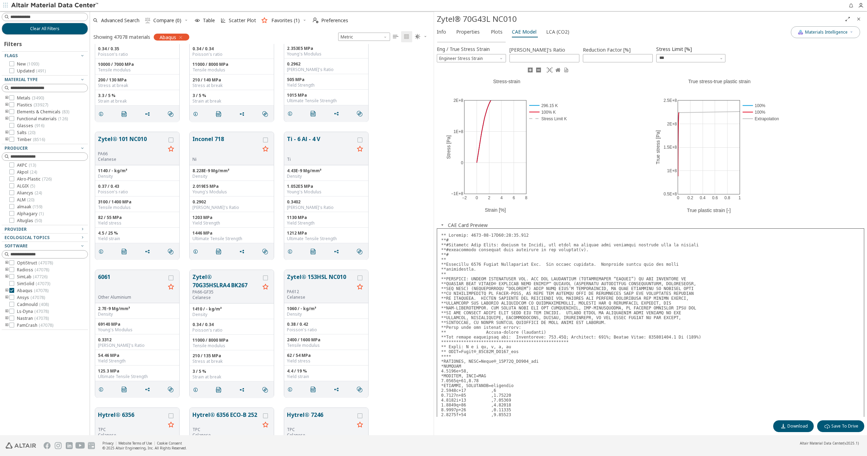
scroll to position [0, 0]
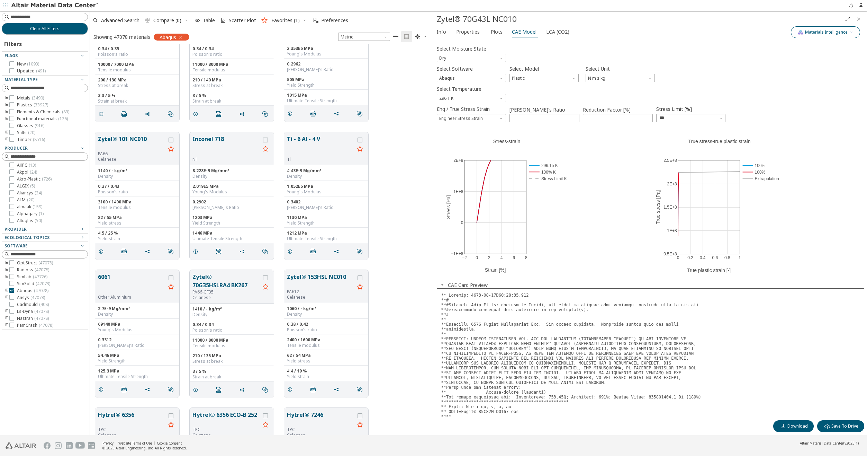
click at [513, 36] on button "Materials Intelligence" at bounding box center [825, 32] width 69 height 12
click at [513, 76] on span "button" at bounding box center [799, 77] width 4 height 4
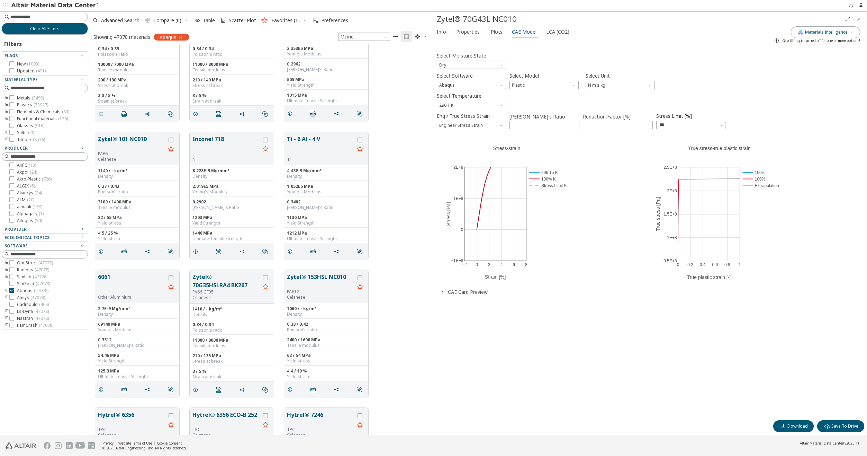
click at [440, 289] on icon "button" at bounding box center [443, 292] width 6 height 6
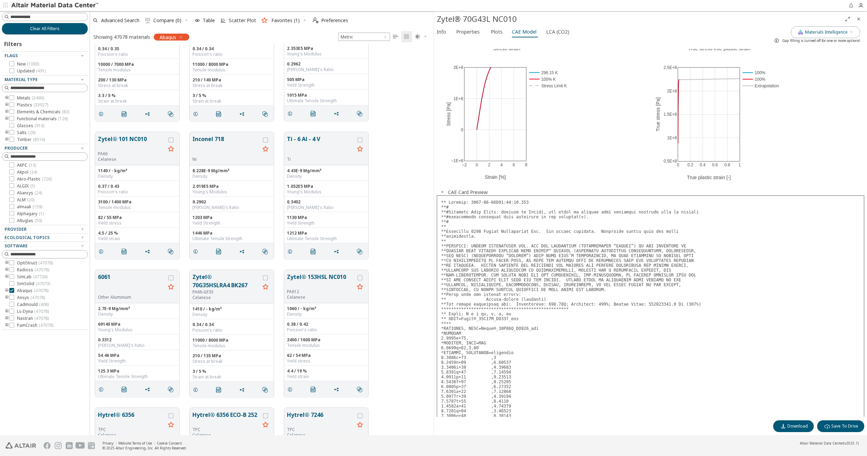
scroll to position [173, 0]
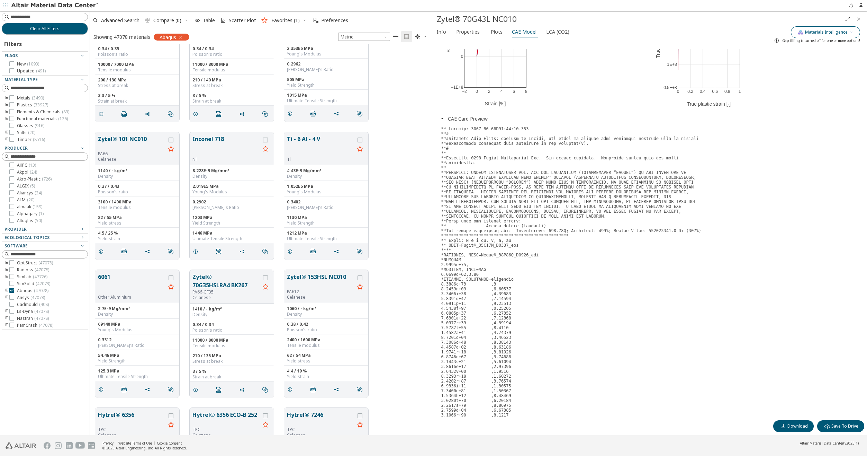
click at [513, 32] on span "Materials Intelligence" at bounding box center [826, 32] width 43 height 6
click at [513, 76] on span "button" at bounding box center [792, 77] width 4 height 4
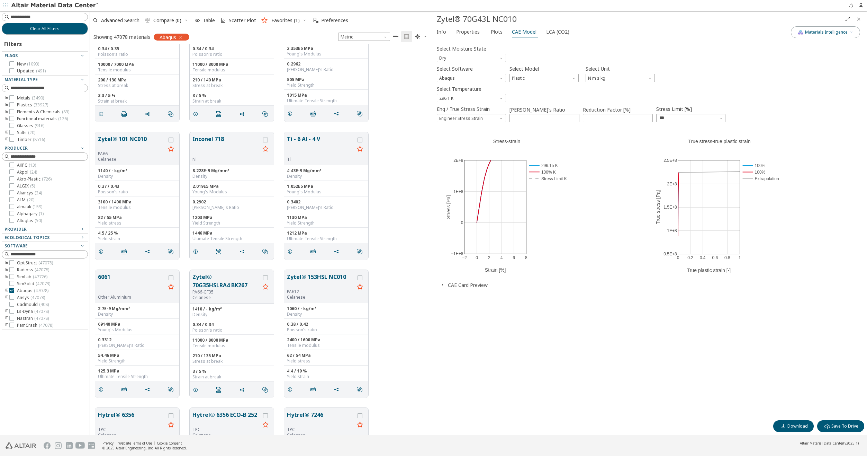
click at [443, 285] on icon "button" at bounding box center [443, 285] width 6 height 6
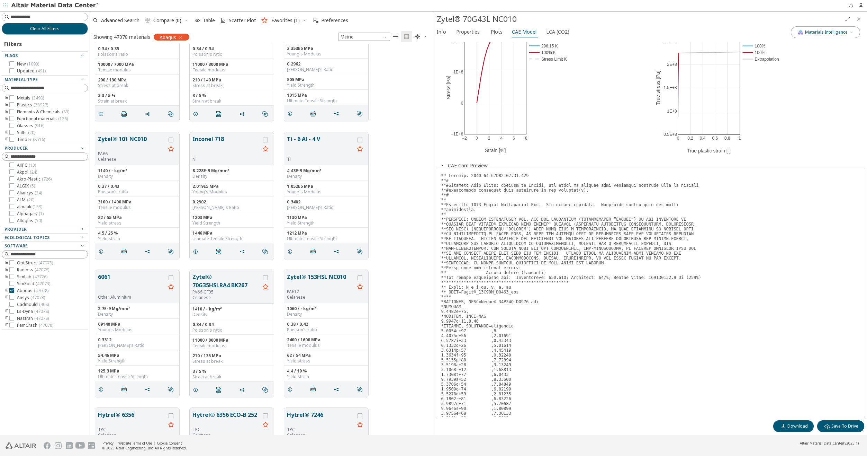
scroll to position [139, 0]
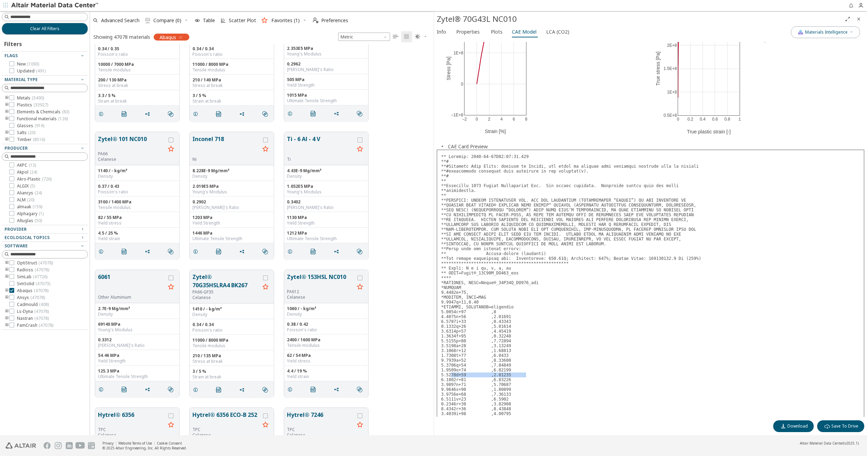
drag, startPoint x: 450, startPoint y: 373, endPoint x: 519, endPoint y: 376, distance: 68.3
click at [513, 289] on pre at bounding box center [651, 431] width 428 height 562
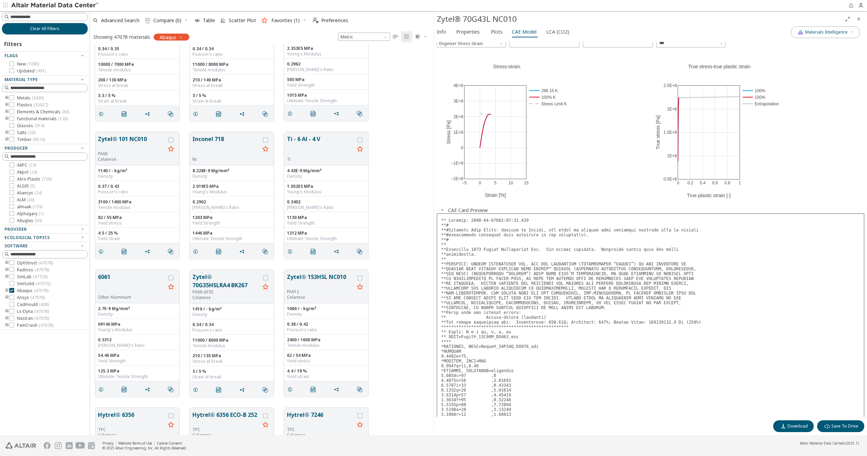
scroll to position [0, 0]
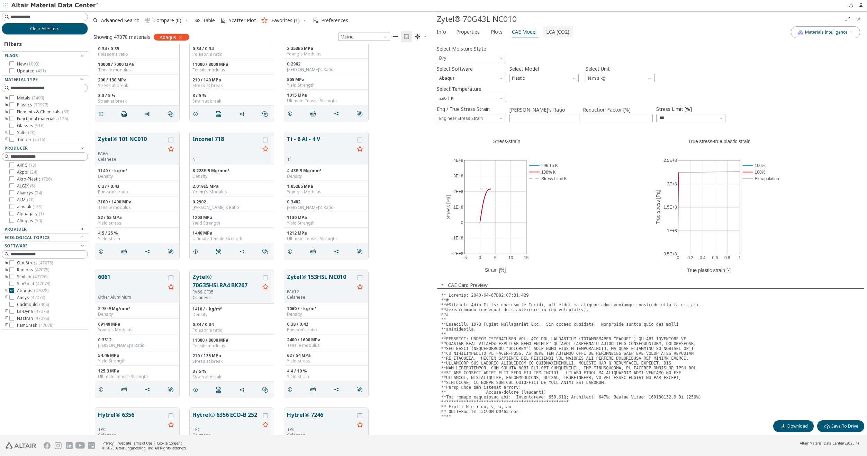
click at [513, 29] on span "LCA (CO2)" at bounding box center [557, 31] width 23 height 11
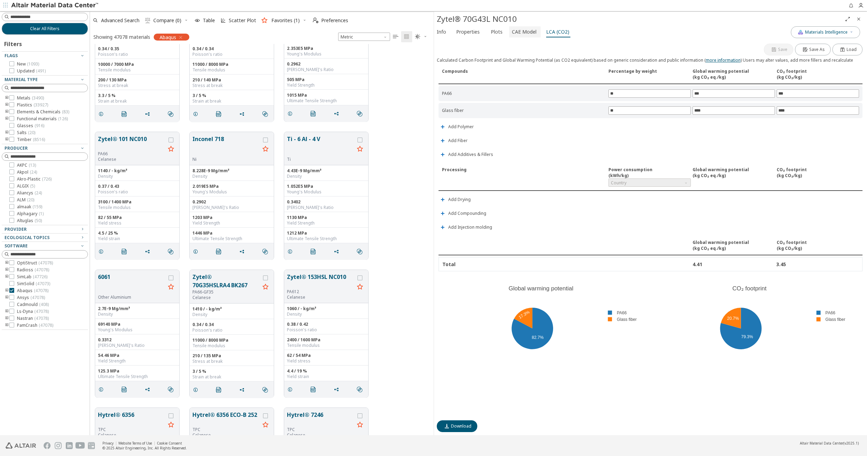
click at [513, 30] on span "CAE Model" at bounding box center [524, 31] width 25 height 11
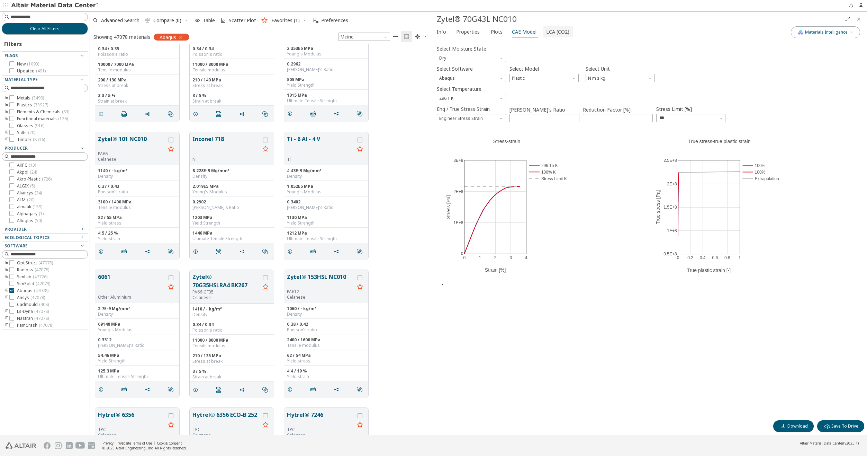
click at [513, 35] on span "LCA (CO2)" at bounding box center [557, 31] width 23 height 11
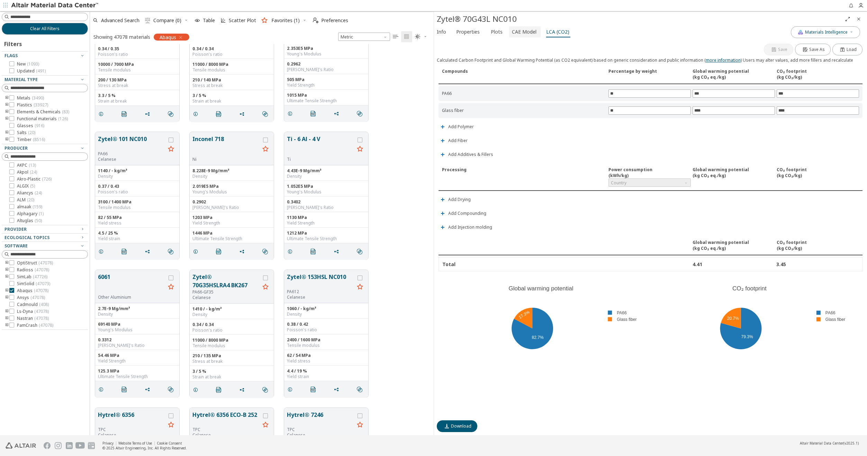
click at [513, 33] on span "CAE Model" at bounding box center [524, 31] width 25 height 11
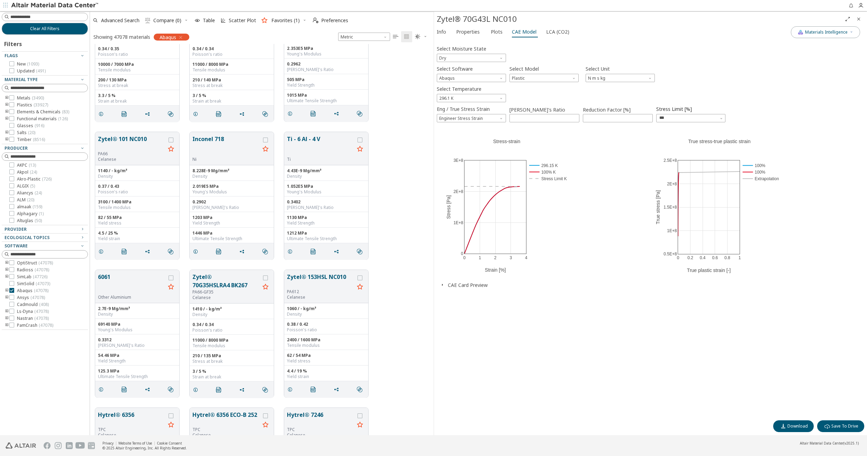
click at [442, 286] on icon "button" at bounding box center [443, 285] width 6 height 6
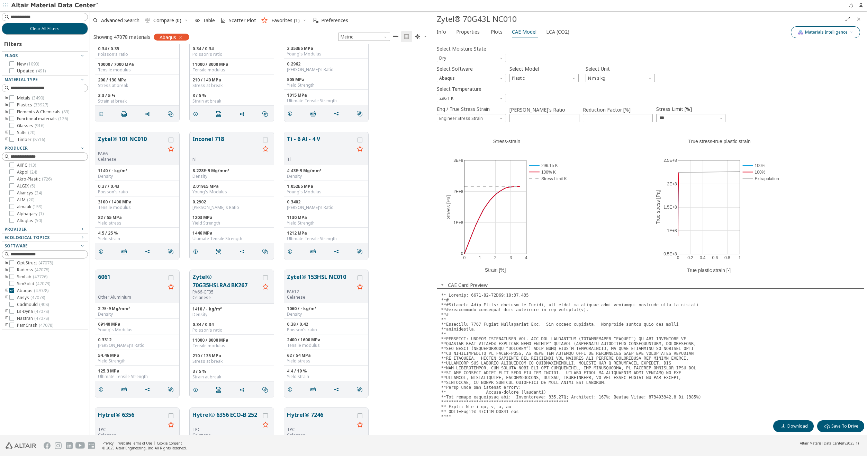
click at [513, 35] on button "Materials Intelligence" at bounding box center [825, 32] width 69 height 12
click at [513, 65] on span "button" at bounding box center [799, 64] width 4 height 4
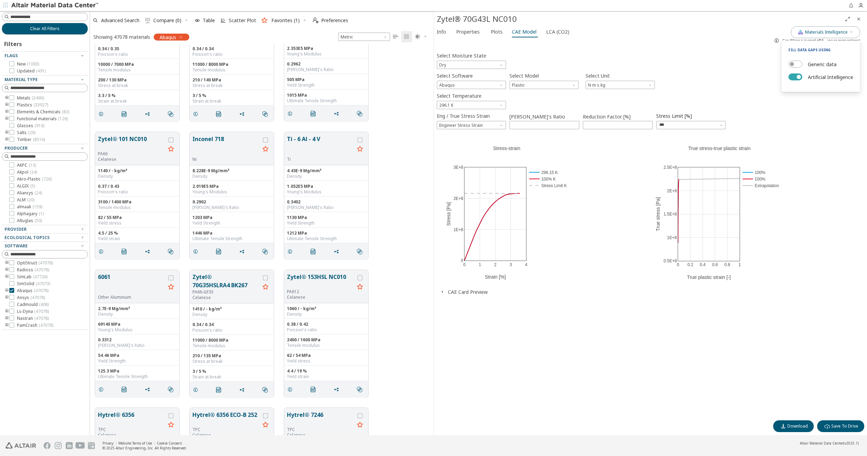
click at [513, 78] on button "Artificial Intelligence" at bounding box center [796, 76] width 14 height 7
click at [439, 289] on span "button" at bounding box center [442, 291] width 8 height 7
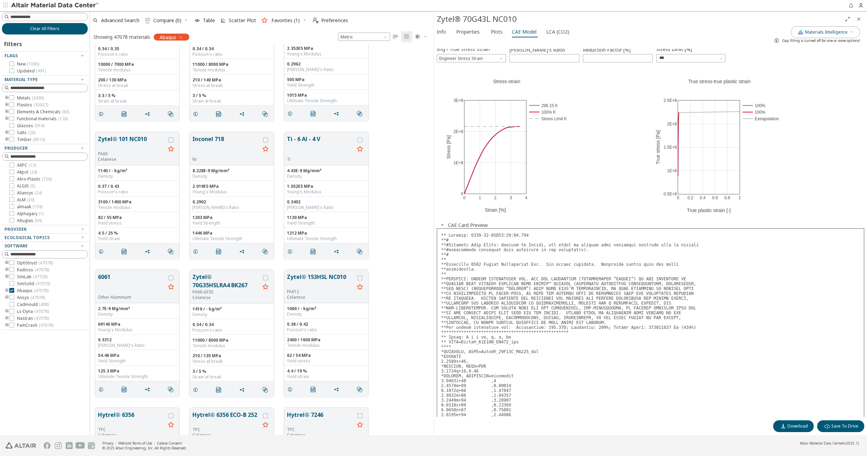
scroll to position [173, 0]
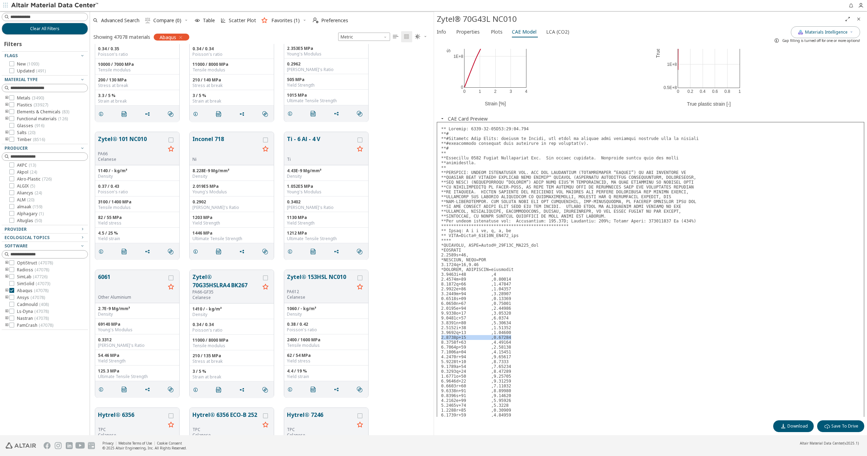
drag, startPoint x: 506, startPoint y: 337, endPoint x: 436, endPoint y: 337, distance: 70.3
click at [436, 289] on div "Select Moisture State Dry Select Software Abaqus Select Model Plastic Select Un…" at bounding box center [651, 240] width 434 height 389
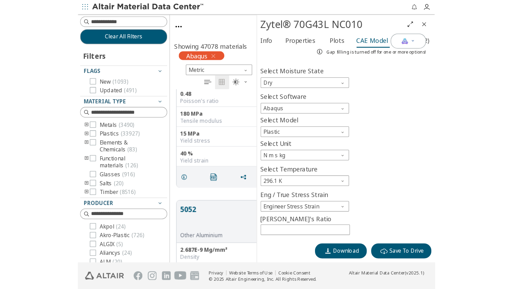
scroll to position [209, 161]
